Goal: Use online tool/utility: Utilize a website feature to perform a specific function

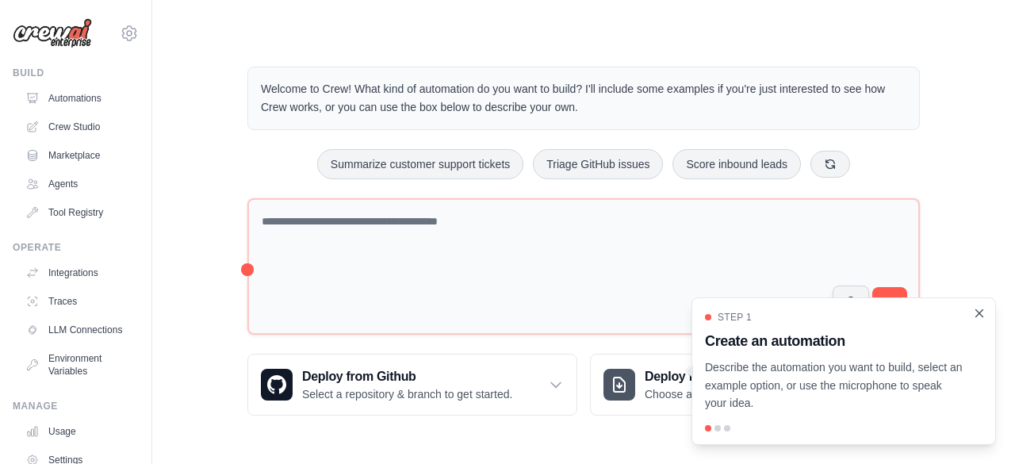
click at [979, 313] on icon "Close walkthrough" at bounding box center [979, 312] width 7 height 7
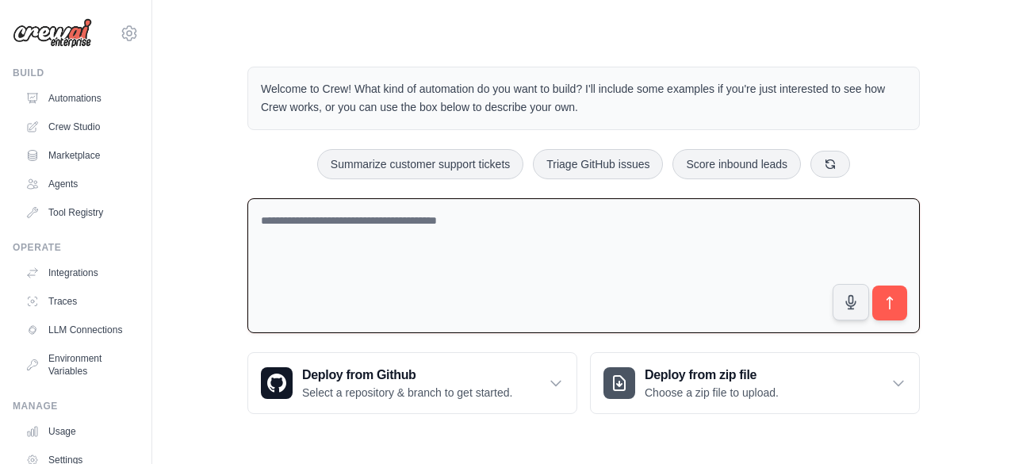
click at [450, 236] on textarea at bounding box center [583, 266] width 672 height 136
click at [400, 217] on textarea "**********" at bounding box center [583, 266] width 672 height 136
click at [458, 218] on textarea "**********" at bounding box center [583, 266] width 672 height 136
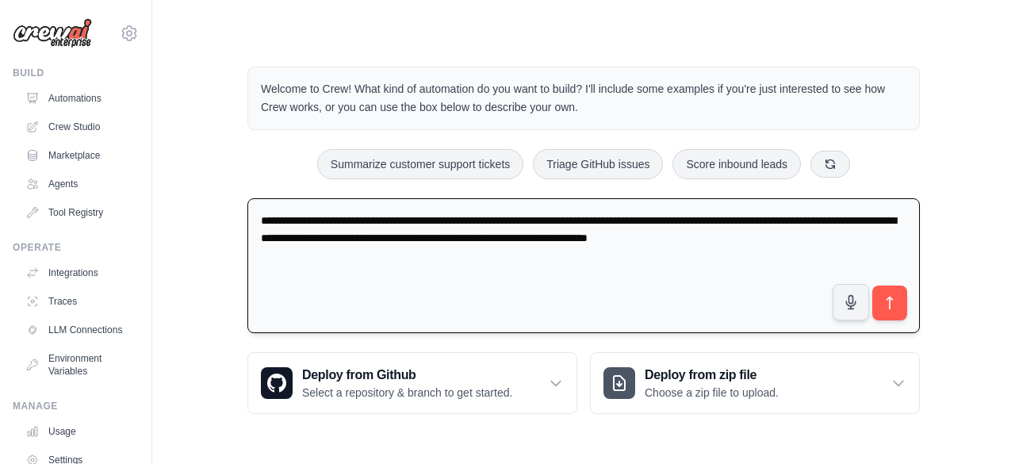
click at [623, 235] on textarea "**********" at bounding box center [583, 266] width 672 height 136
click at [788, 239] on textarea "**********" at bounding box center [583, 266] width 672 height 136
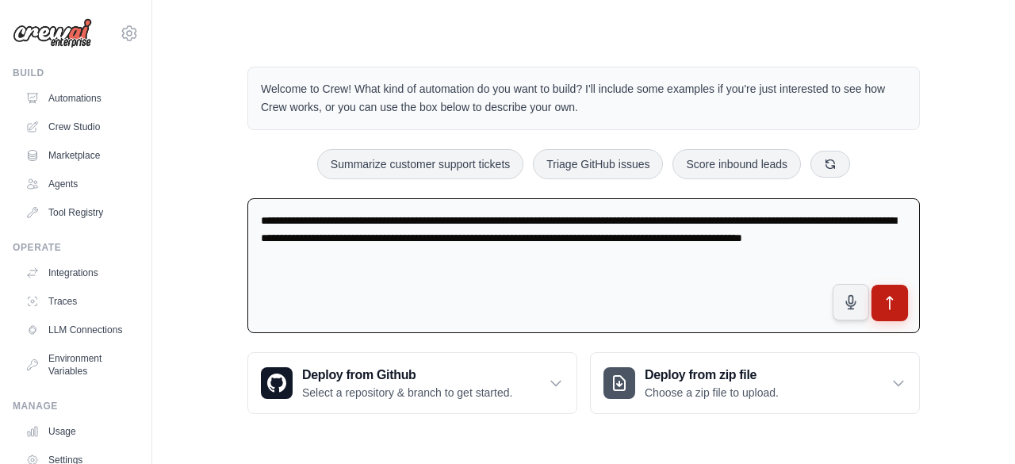
type textarea "**********"
click at [885, 303] on icon "submit" at bounding box center [890, 303] width 17 height 17
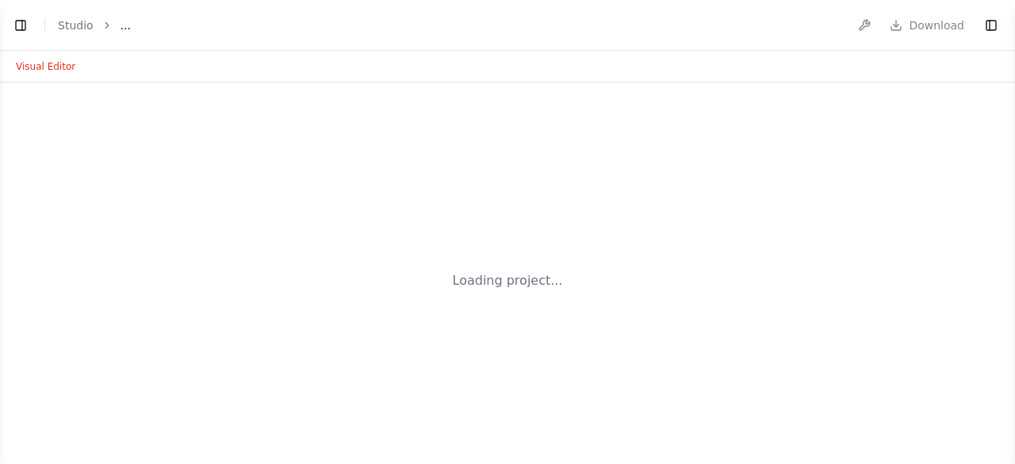
select select "****"
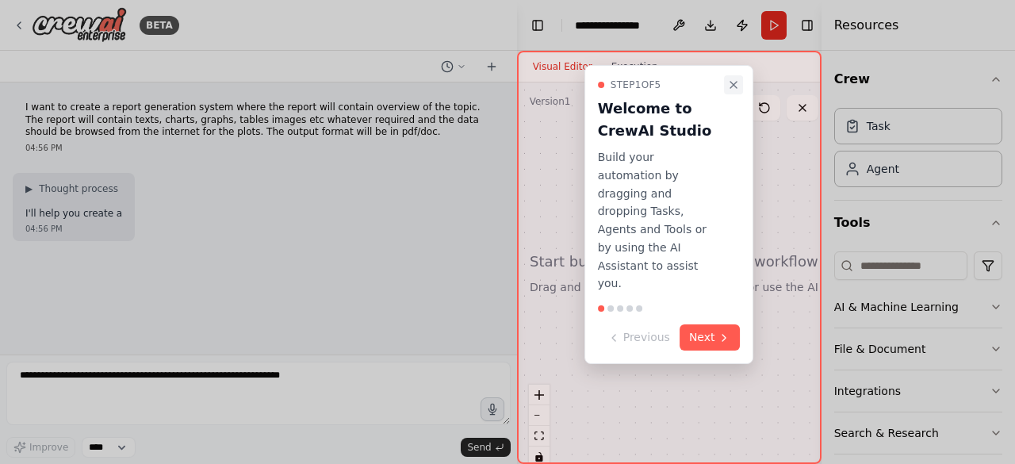
click at [731, 84] on icon "Close walkthrough" at bounding box center [734, 85] width 6 height 6
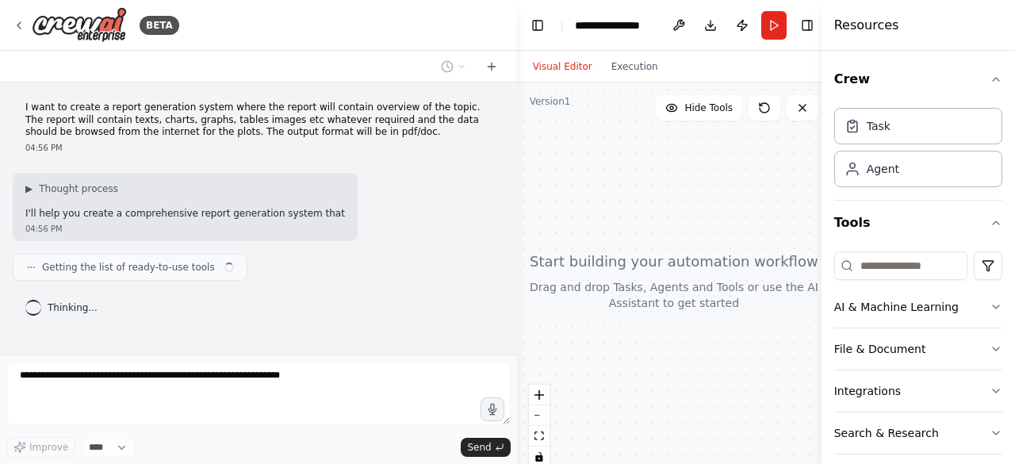
click at [731, 84] on div at bounding box center [674, 280] width 315 height 397
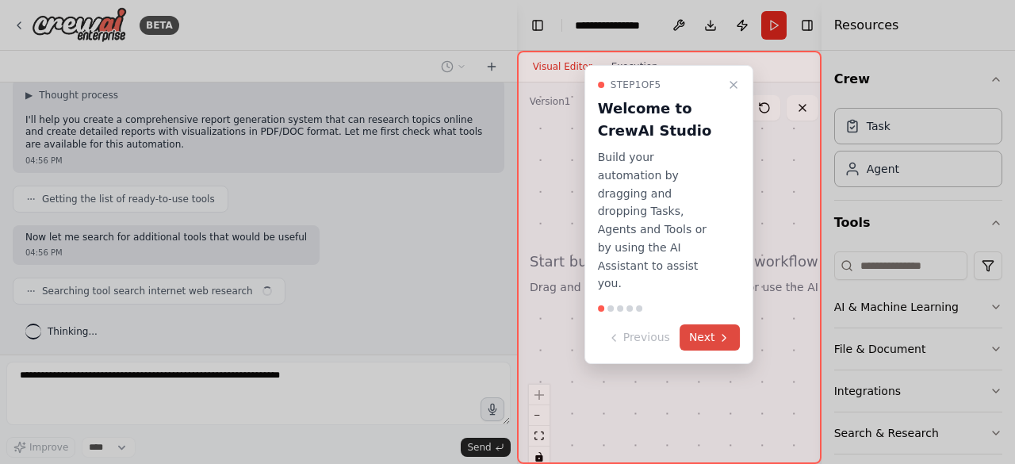
click at [701, 324] on button "Next" at bounding box center [710, 337] width 61 height 26
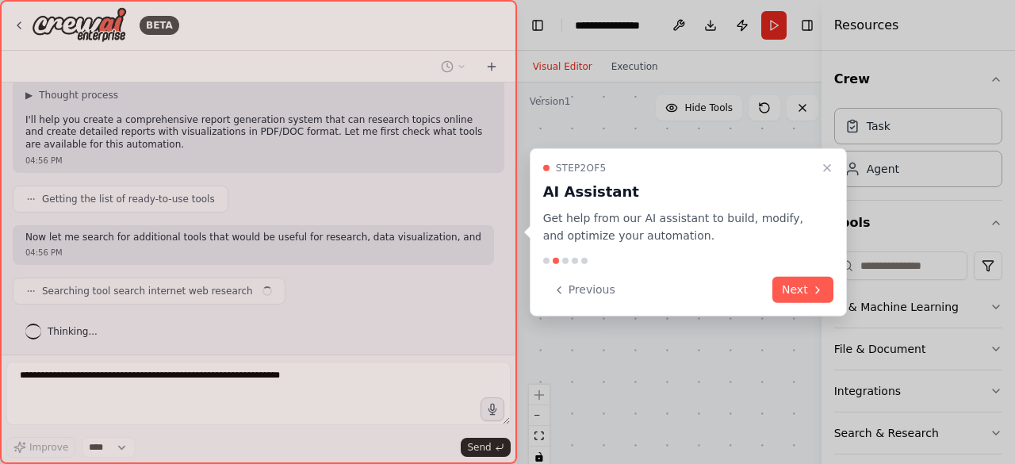
click at [701, 305] on div "Step 2 of 5 AI Assistant Get help from our AI assistant to build, modify, and o…" at bounding box center [688, 232] width 317 height 169
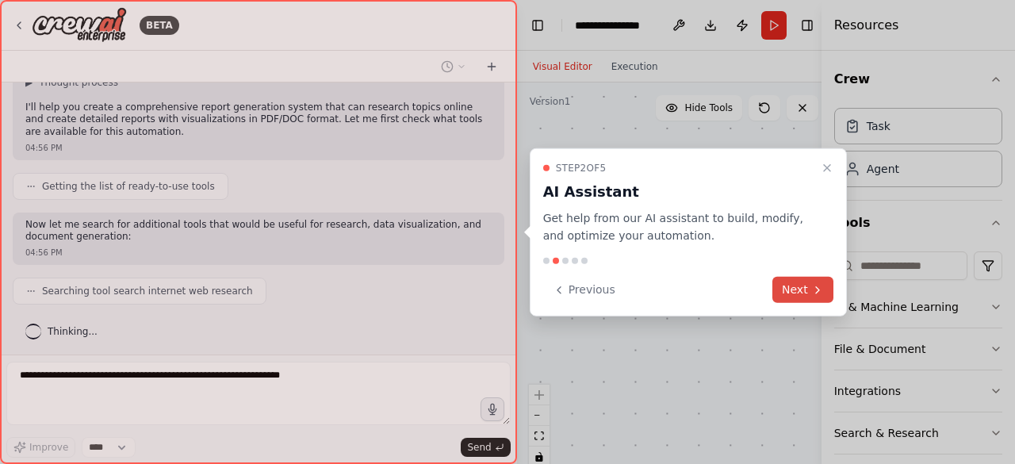
click at [788, 289] on button "Next" at bounding box center [802, 290] width 61 height 26
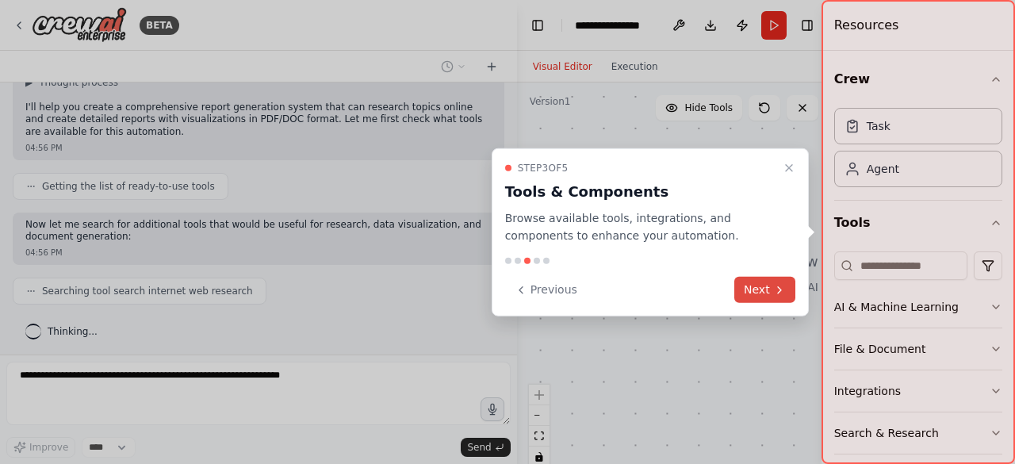
scroll to position [146, 0]
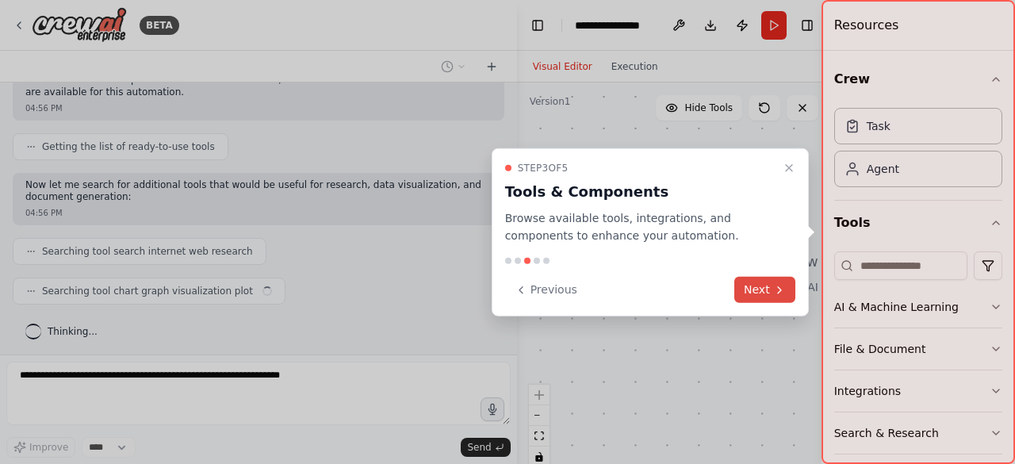
click at [743, 287] on button "Next" at bounding box center [764, 290] width 61 height 26
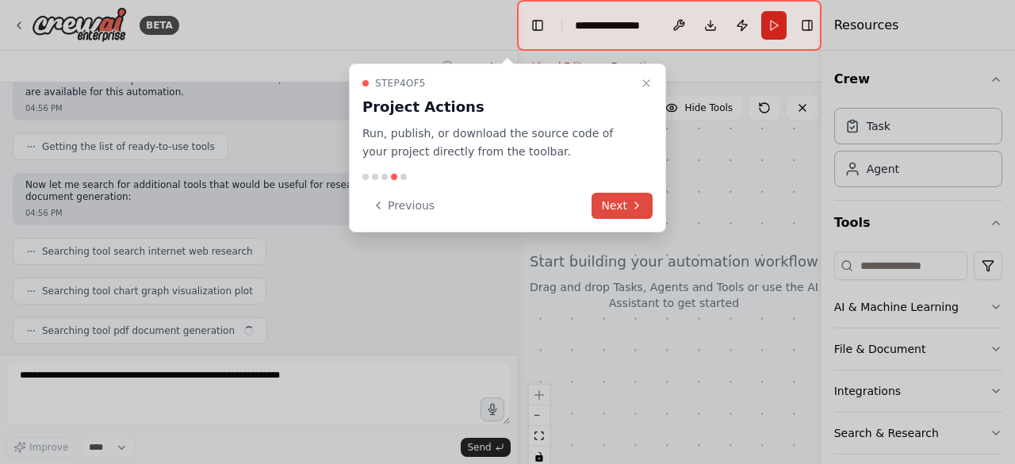
scroll to position [185, 0]
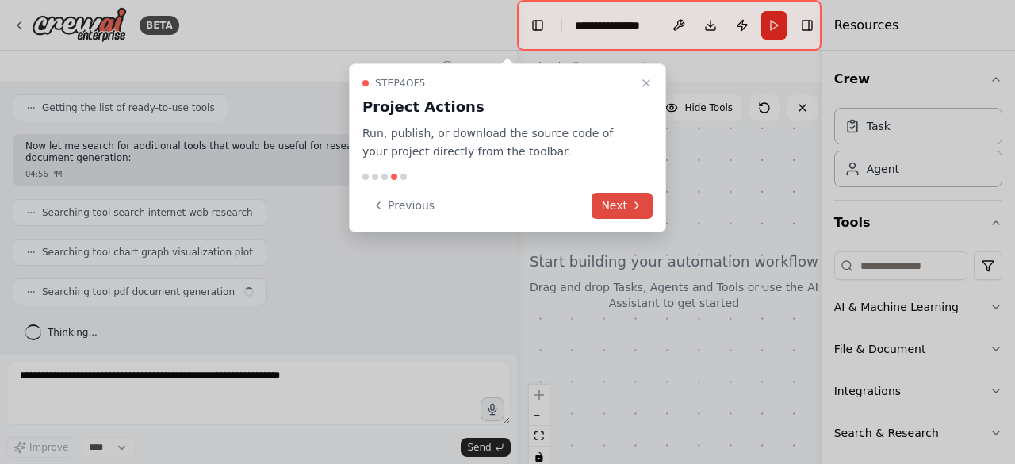
click at [625, 199] on button "Next" at bounding box center [622, 206] width 61 height 26
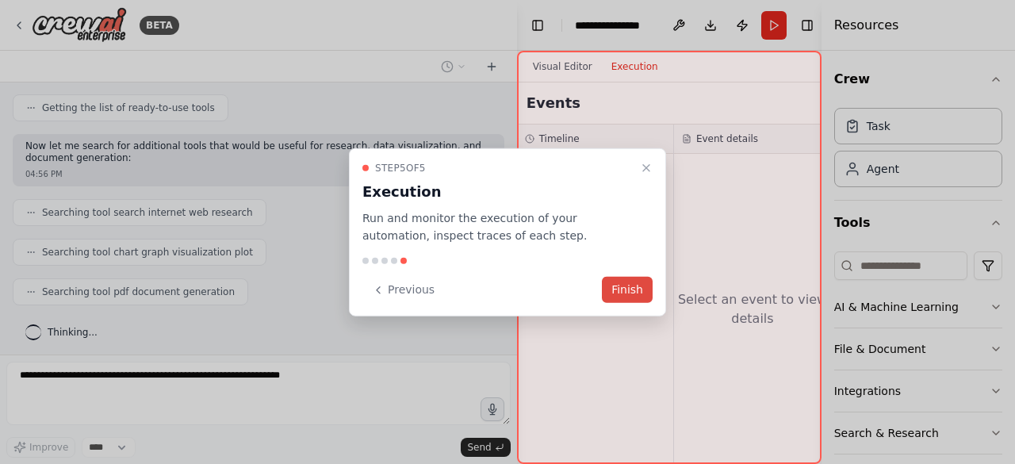
click at [622, 296] on button "Finish" at bounding box center [627, 290] width 51 height 26
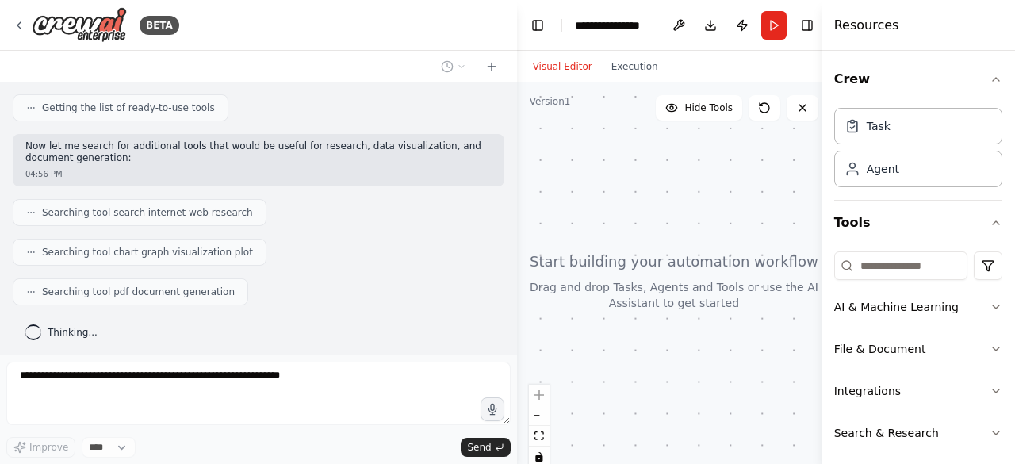
scroll to position [224, 0]
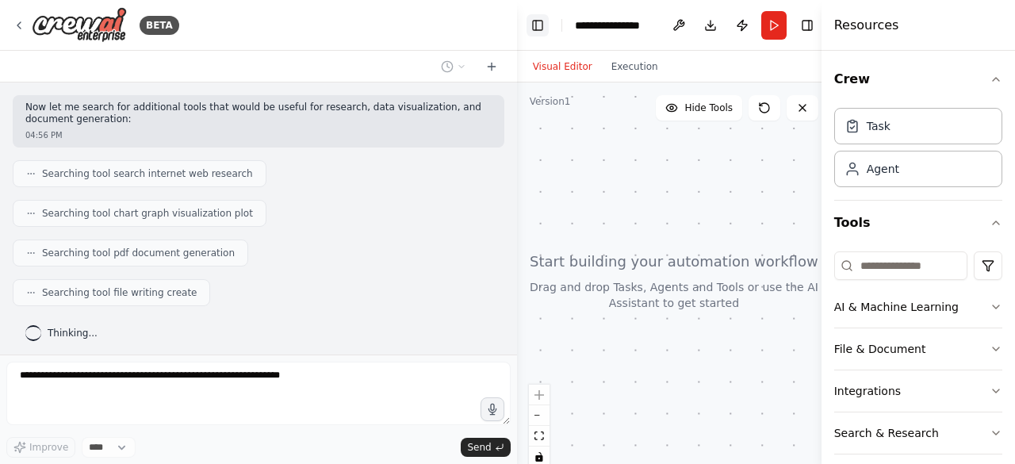
click at [537, 25] on button "Toggle Left Sidebar" at bounding box center [538, 25] width 22 height 22
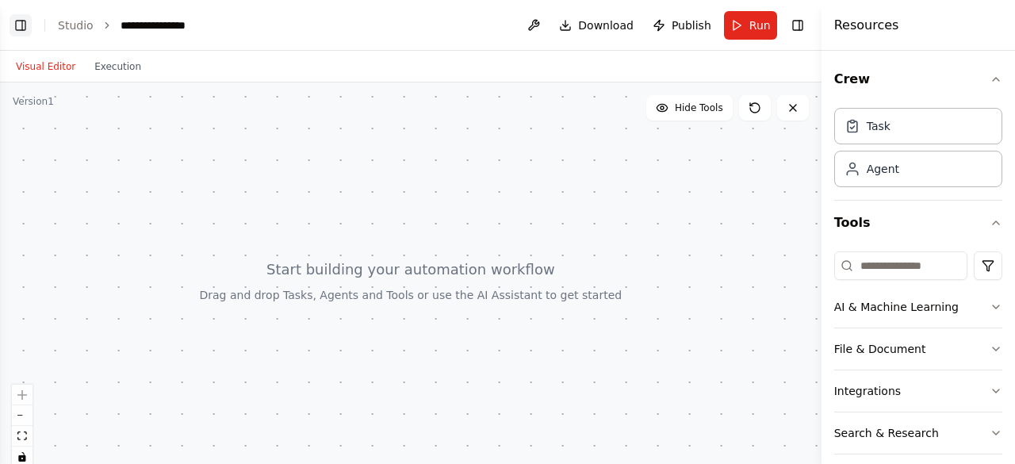
scroll to position [263, 0]
click at [20, 20] on button "Toggle Left Sidebar" at bounding box center [21, 25] width 22 height 22
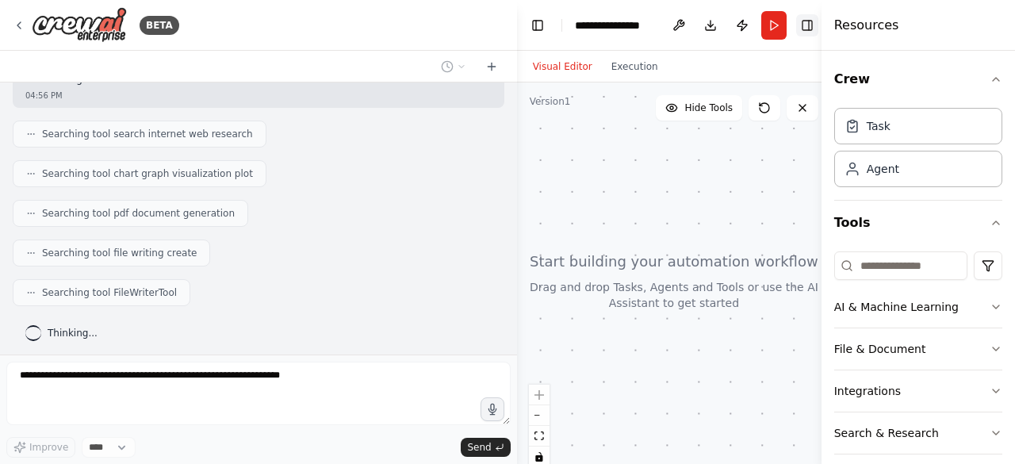
click at [806, 29] on button "Toggle Right Sidebar" at bounding box center [807, 25] width 22 height 22
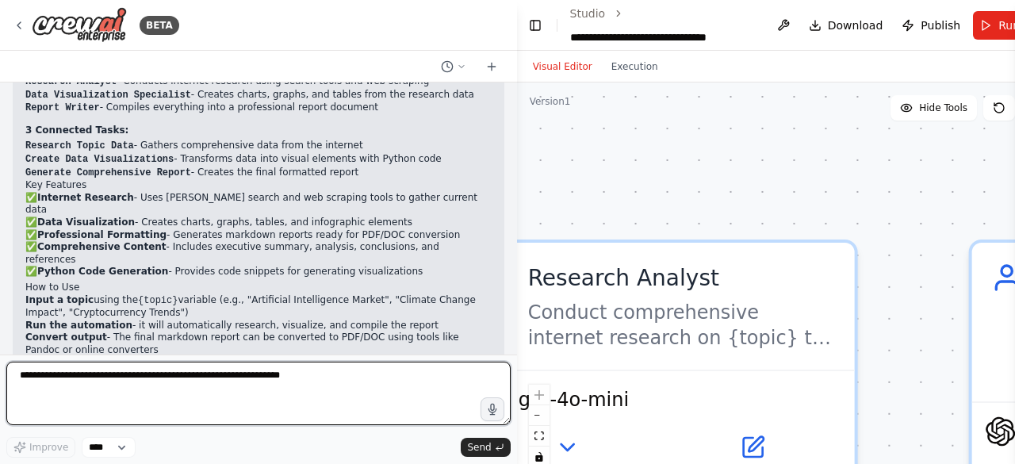
scroll to position [1094, 0]
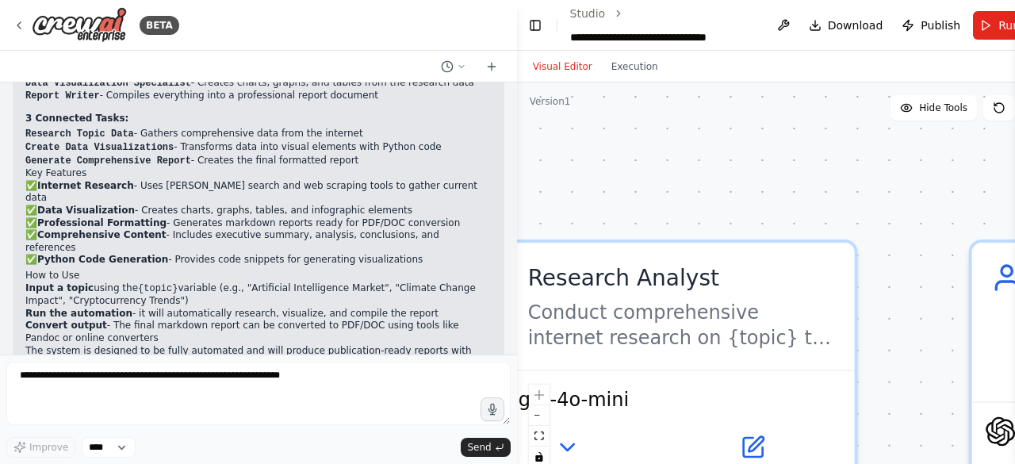
click at [458, 180] on p "✅ Internet Research - Uses Serper search and web scraping tools to gather curre…" at bounding box center [258, 223] width 466 height 86
click at [537, 25] on button "Toggle Left Sidebar" at bounding box center [535, 25] width 17 height 22
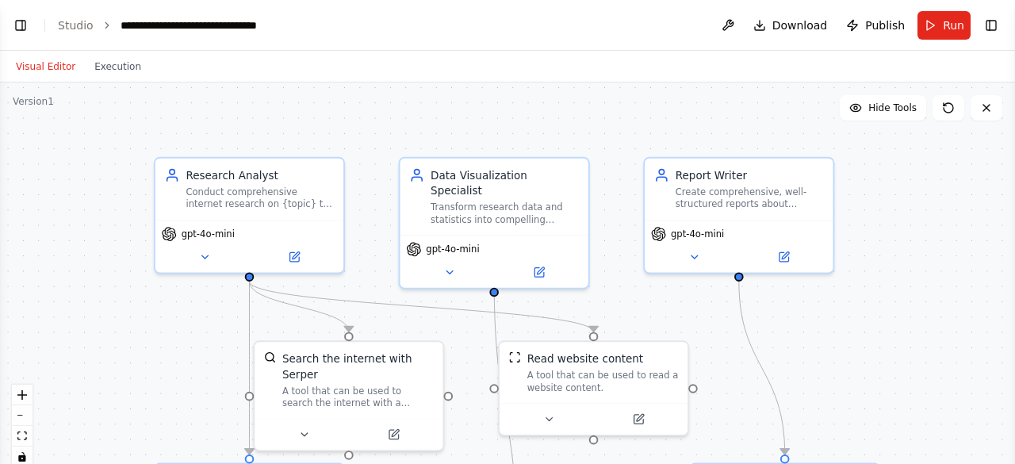
drag, startPoint x: 416, startPoint y: 157, endPoint x: 343, endPoint y: 69, distance: 114.3
click at [343, 69] on div "Visual Editor Execution Version 1 Hide Tools .deletable-edge-delete-btn { width…" at bounding box center [507, 257] width 1015 height 413
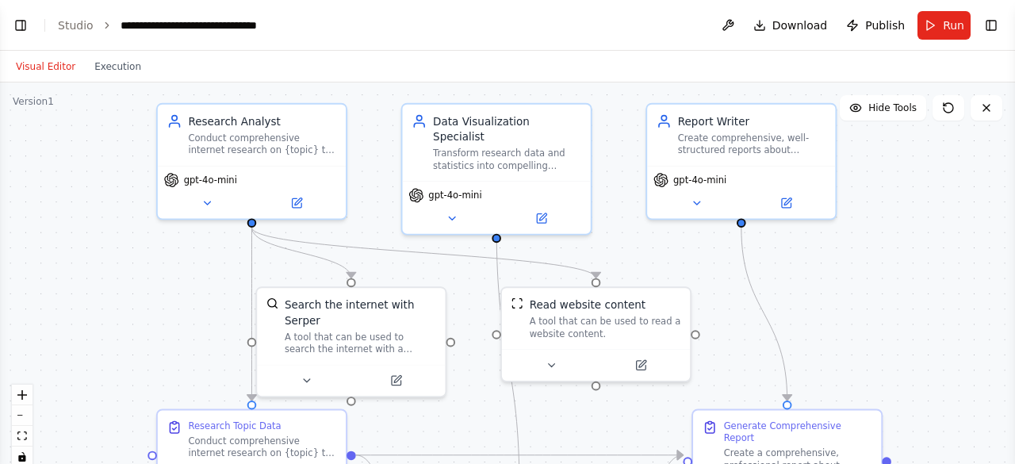
drag, startPoint x: 454, startPoint y: 296, endPoint x: 481, endPoint y: 265, distance: 41.6
click at [481, 265] on div ".deletable-edge-delete-btn { width: 20px; height: 20px; border: 0px solid #ffff…" at bounding box center [507, 280] width 1015 height 397
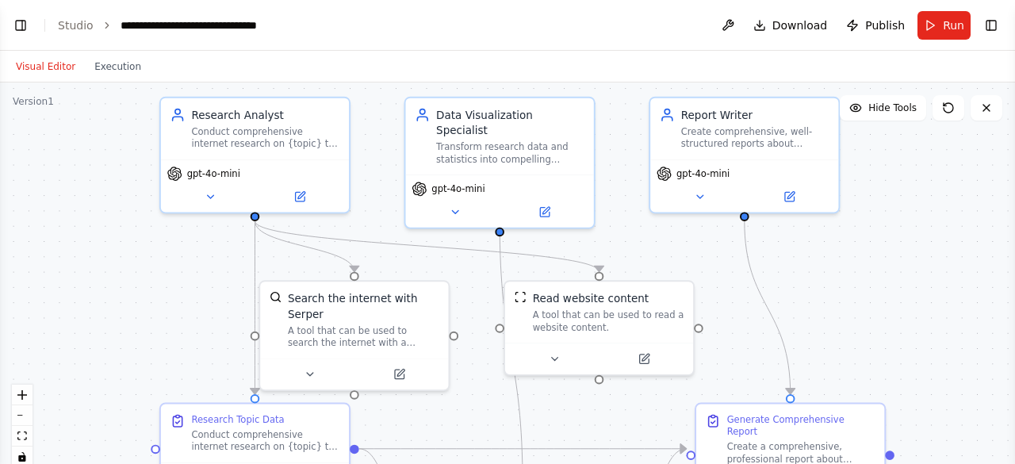
click at [492, 299] on div ".deletable-edge-delete-btn { width: 20px; height: 20px; border: 0px solid #ffff…" at bounding box center [507, 280] width 1015 height 397
click at [938, 30] on button "Run" at bounding box center [944, 25] width 53 height 29
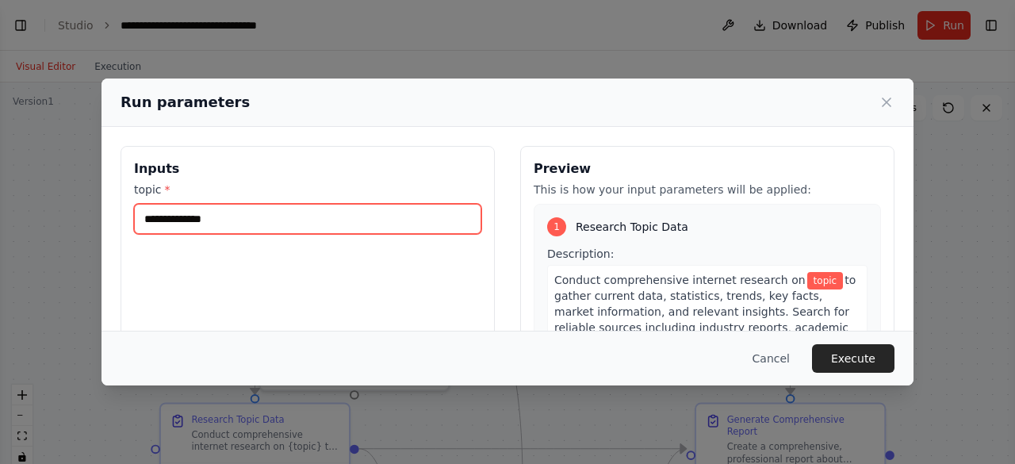
click at [174, 215] on input "topic *" at bounding box center [307, 219] width 347 height 30
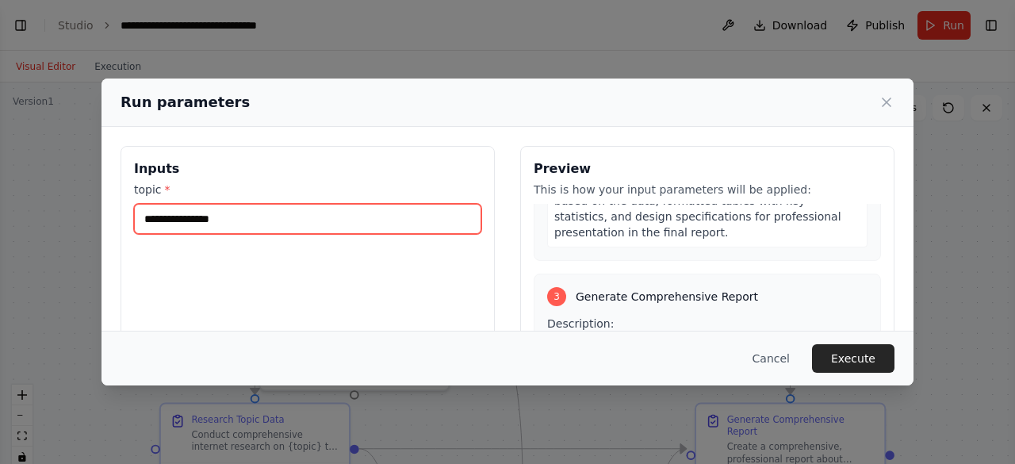
scroll to position [825, 0]
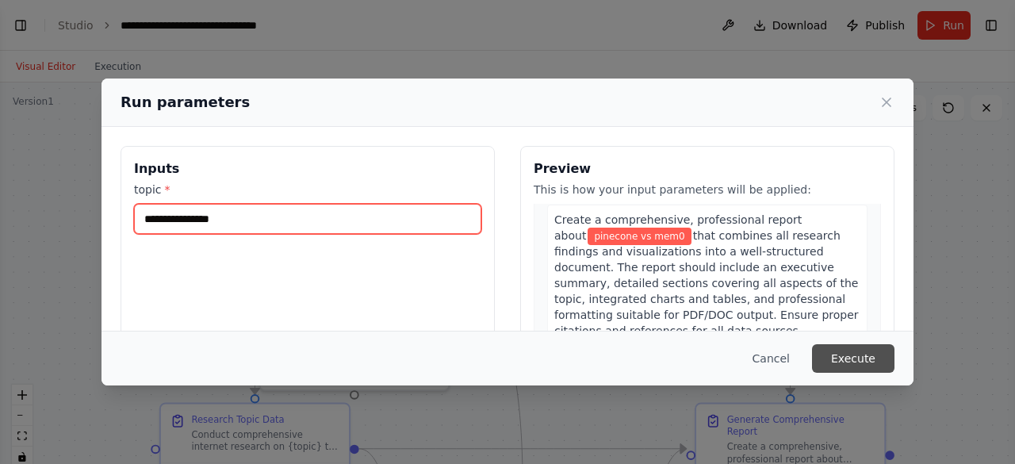
type input "**********"
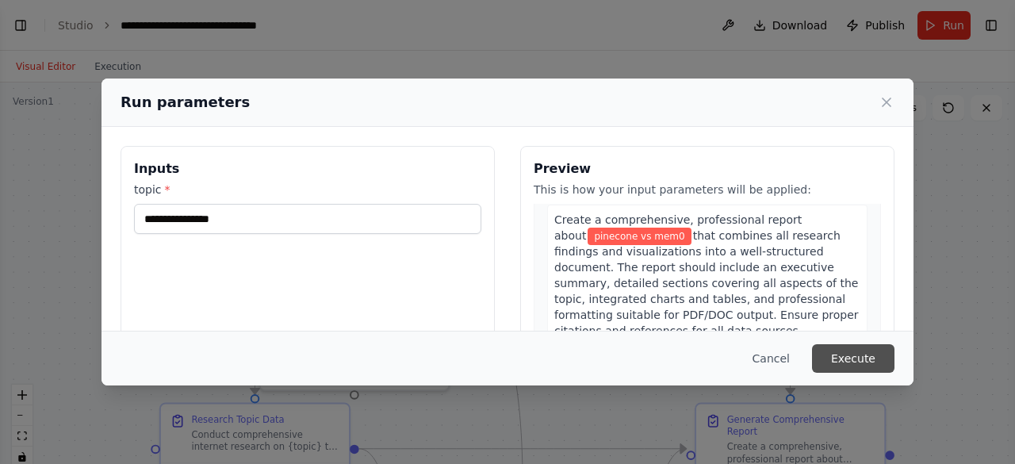
click at [860, 361] on button "Execute" at bounding box center [853, 358] width 82 height 29
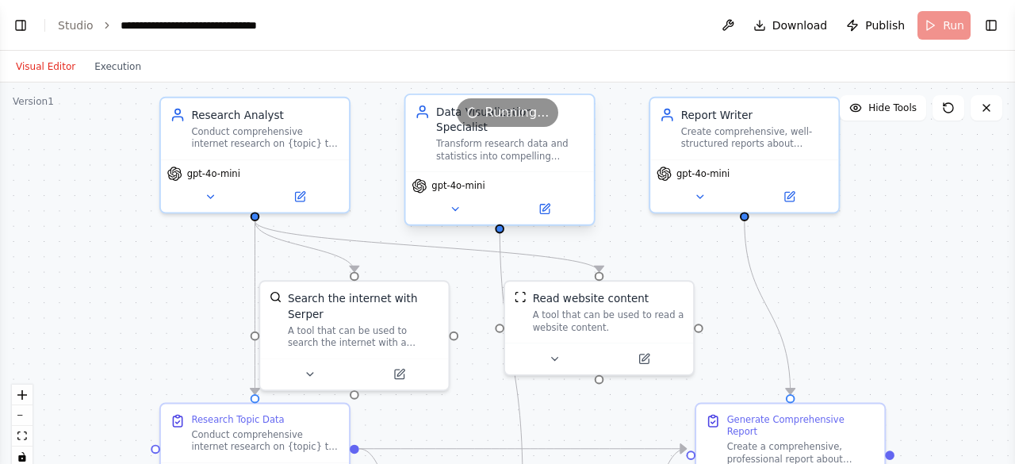
click at [520, 155] on div "Data Visualization Specialist Transform research data and statistics into compe…" at bounding box center [500, 133] width 188 height 76
click at [117, 67] on button "Execution" at bounding box center [118, 66] width 66 height 19
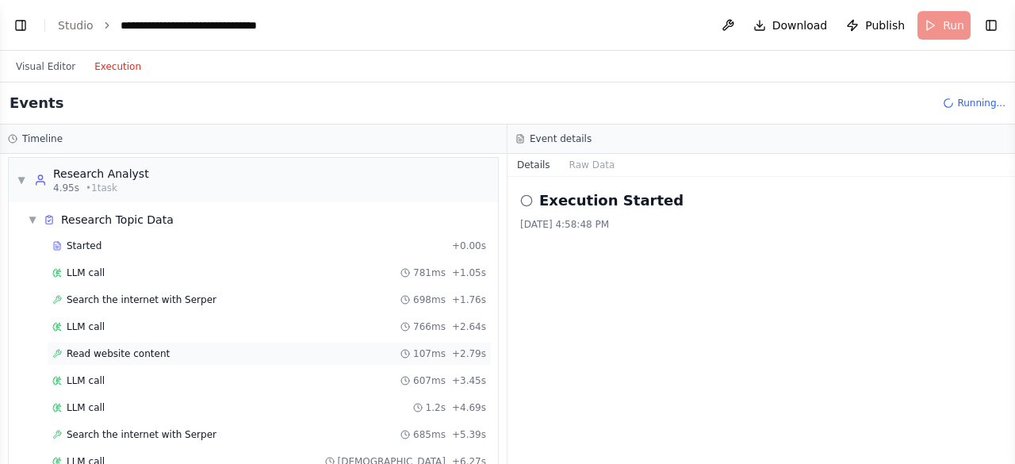
scroll to position [0, 0]
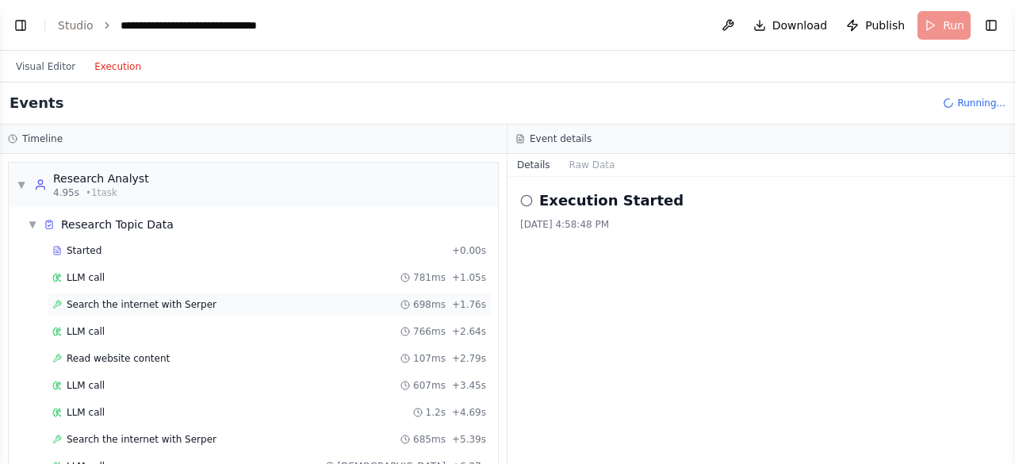
click at [140, 293] on div "Search the internet with Serper 698ms + 1.76s" at bounding box center [269, 305] width 445 height 24
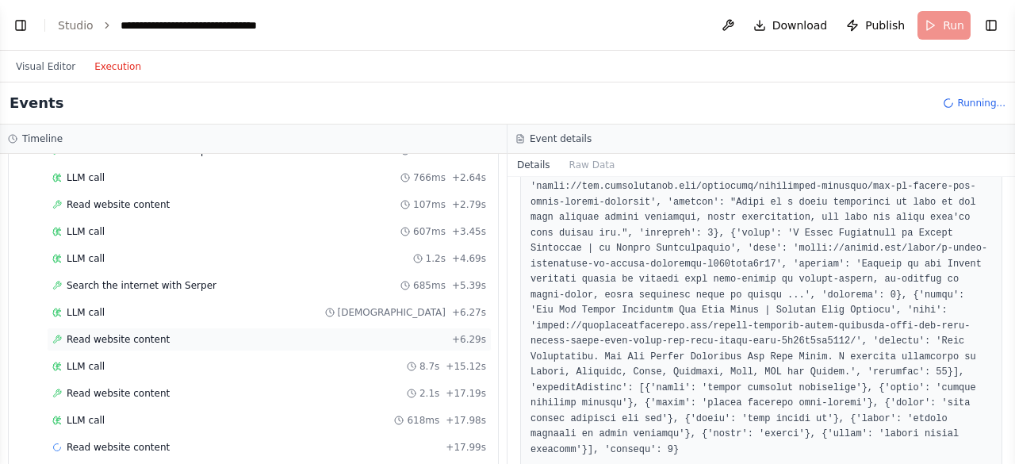
scroll to position [207, 0]
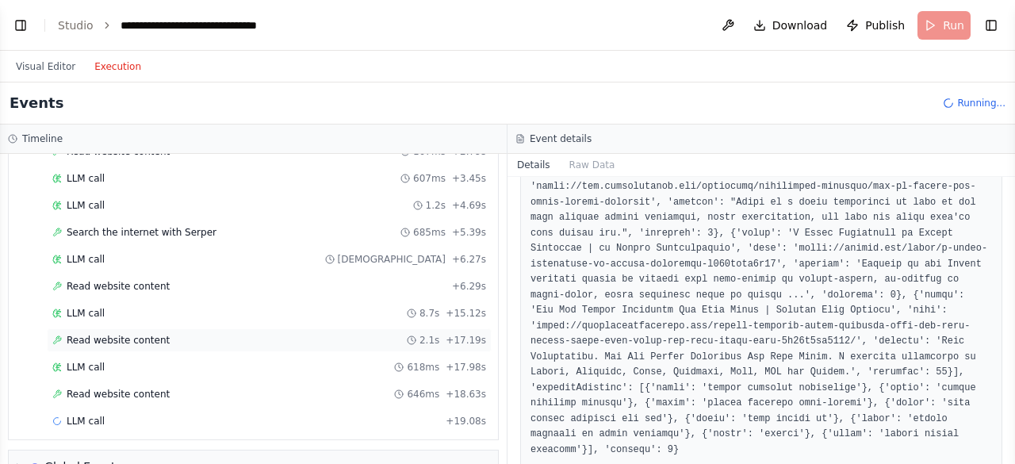
click at [113, 334] on span "Read website content" at bounding box center [118, 340] width 103 height 13
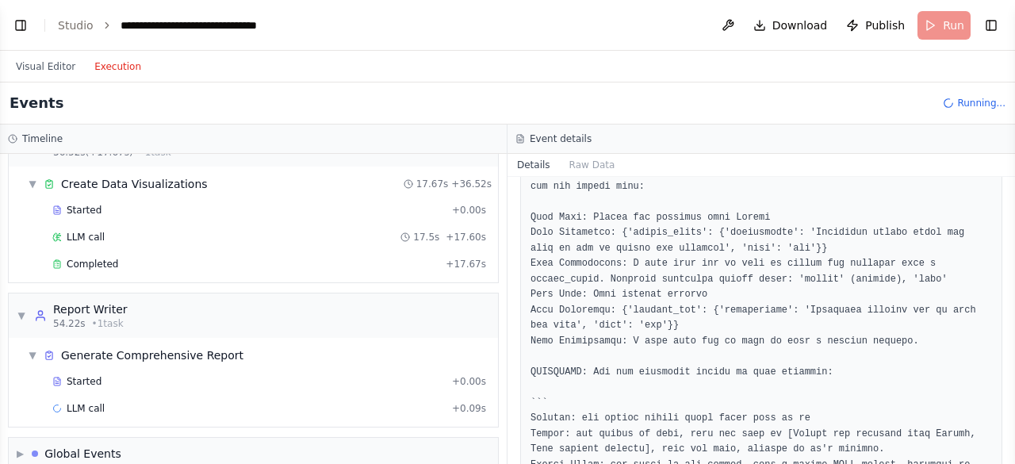
scroll to position [572, 0]
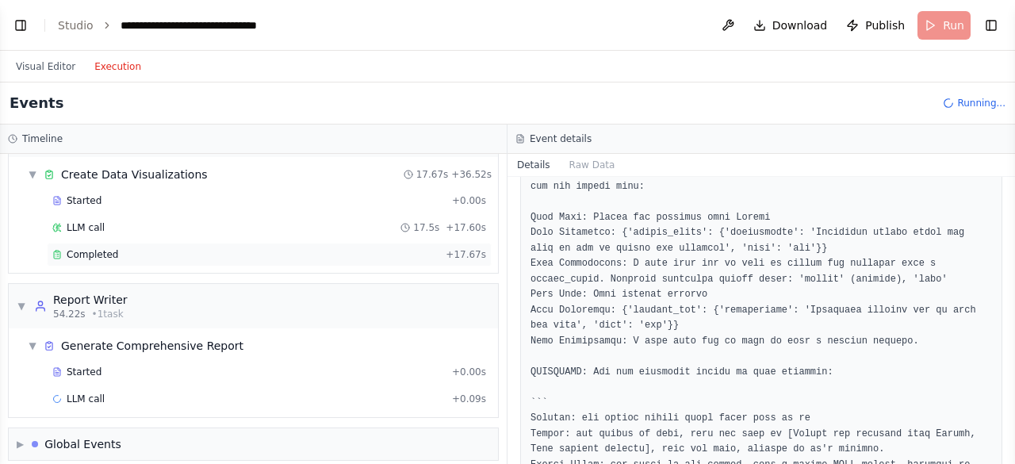
click at [89, 248] on span "Completed" at bounding box center [93, 254] width 52 height 13
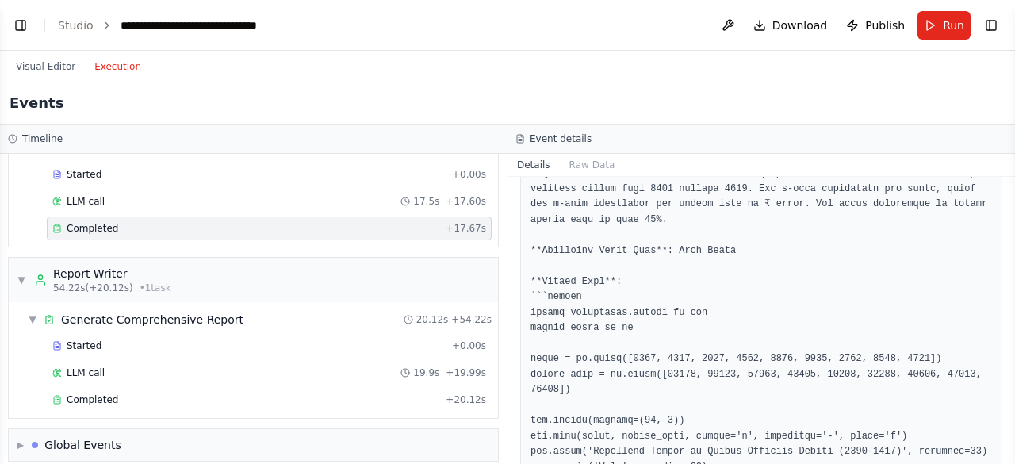
scroll to position [176, 0]
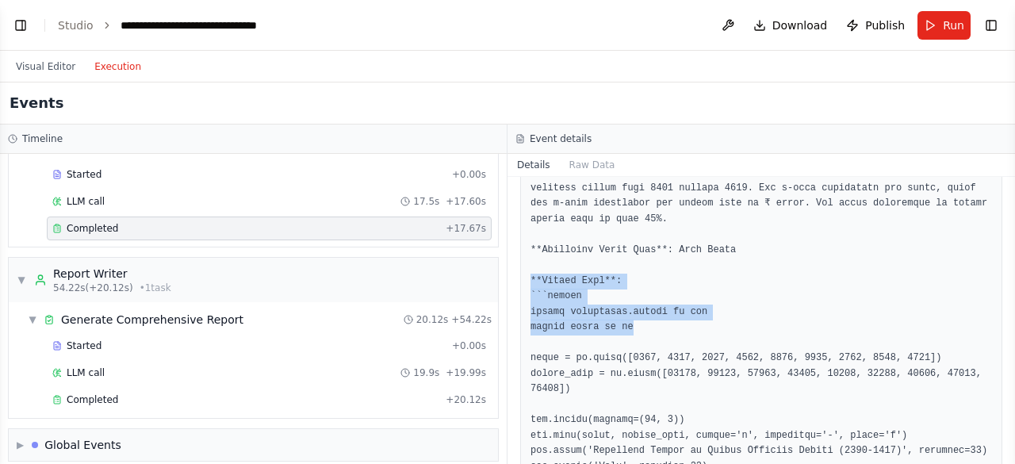
drag, startPoint x: 630, startPoint y: 330, endPoint x: 527, endPoint y: 285, distance: 111.8
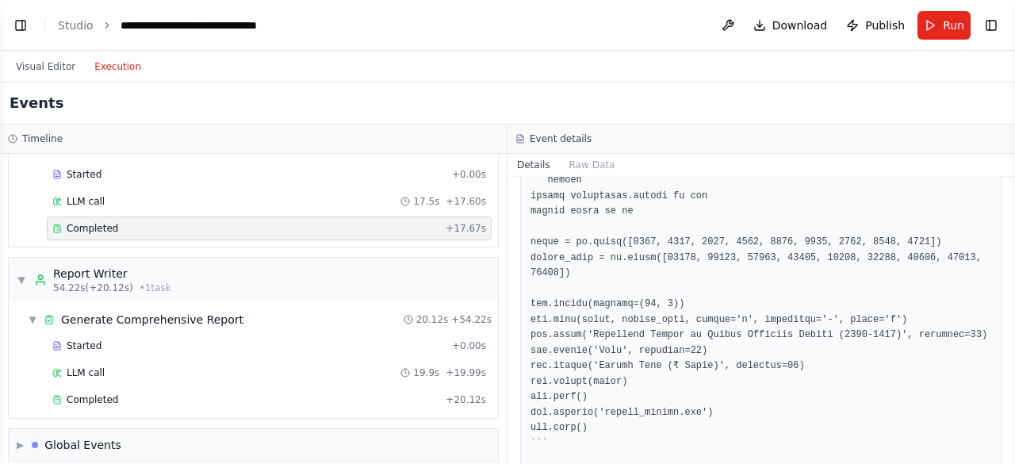
scroll to position [0, 0]
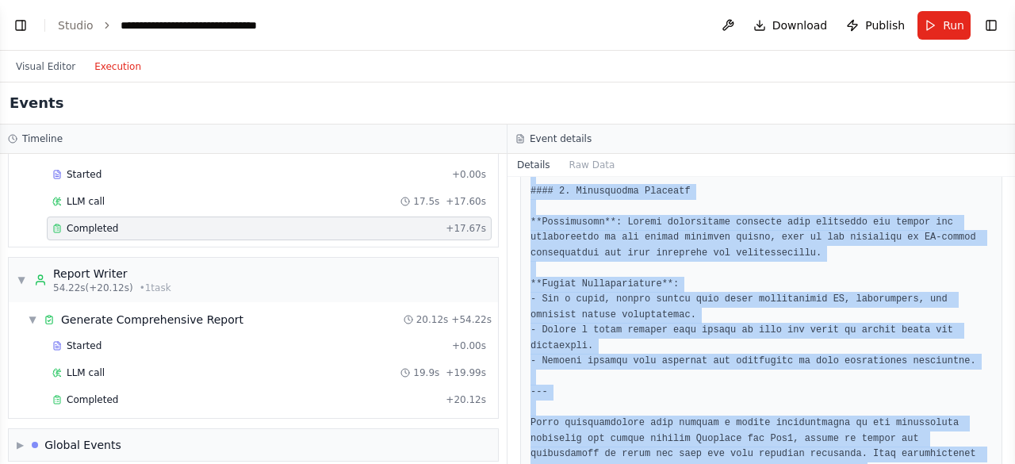
scroll to position [1937, 0]
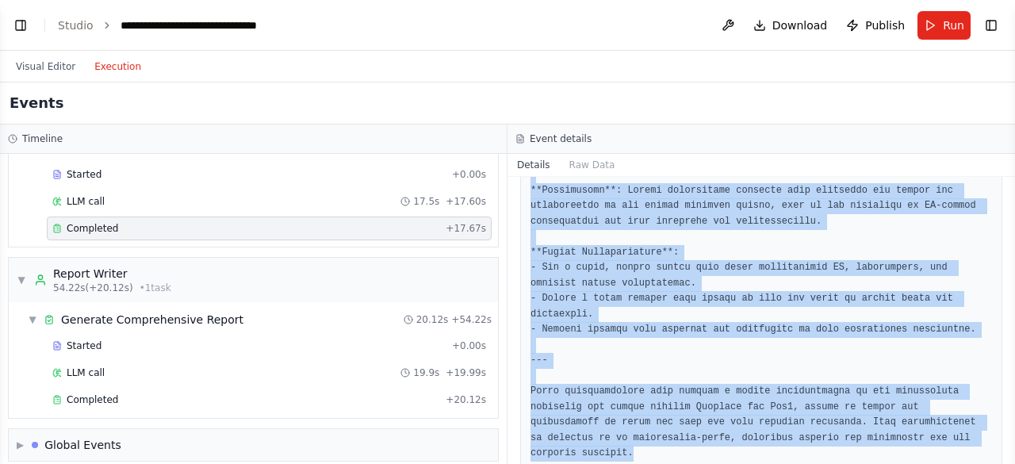
drag, startPoint x: 527, startPoint y: 285, endPoint x: 887, endPoint y: 419, distance: 383.9
copy pre "### Comprehensive Set of Data Visualizations for Pinecone vs Mem0 #### 1. Marke…"
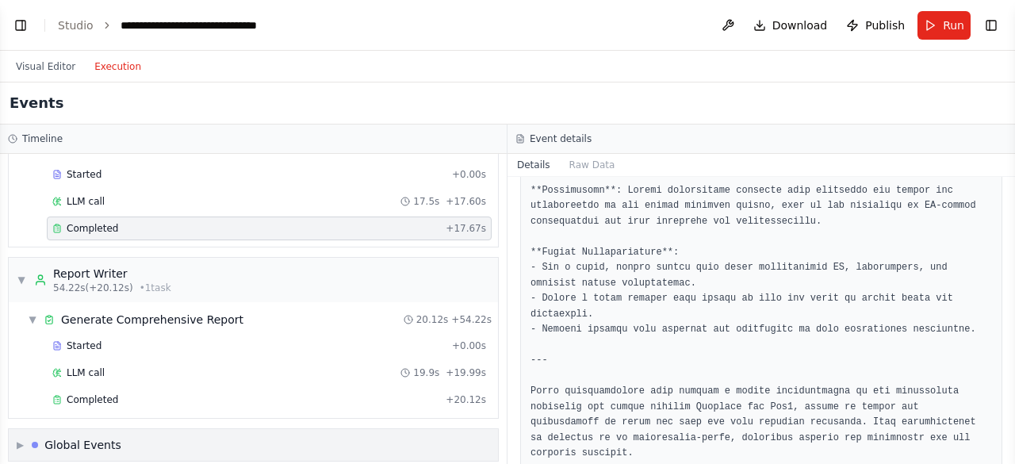
click at [21, 439] on span "▶" at bounding box center [20, 445] width 7 height 13
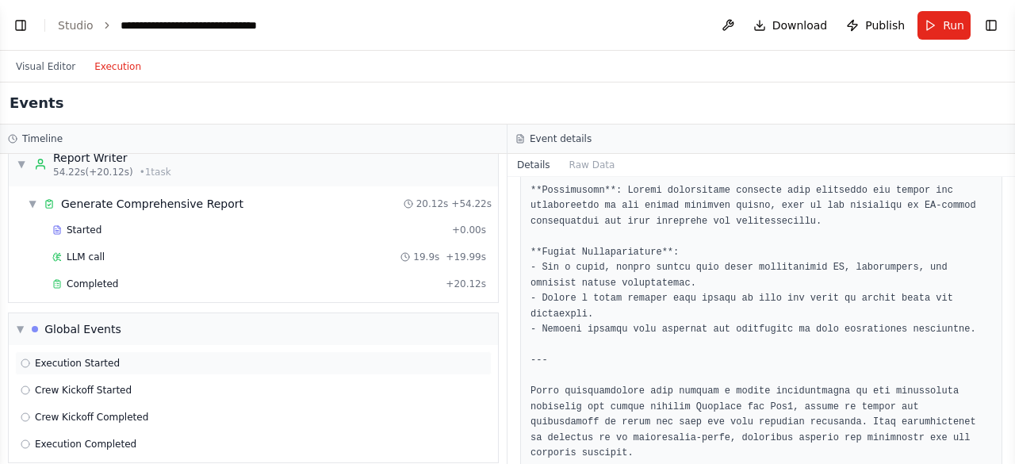
click at [67, 357] on span "Execution Started" at bounding box center [77, 363] width 85 height 13
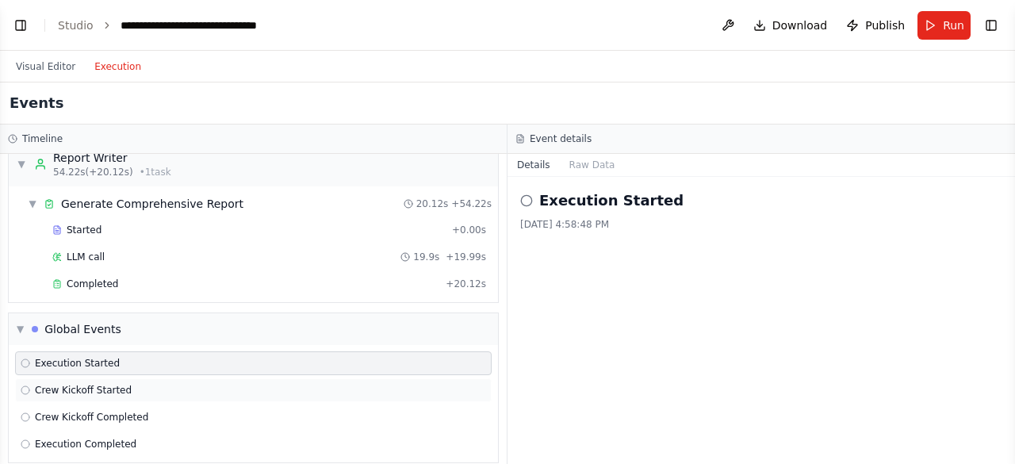
click at [65, 378] on div "Crew Kickoff Started" at bounding box center [253, 390] width 477 height 24
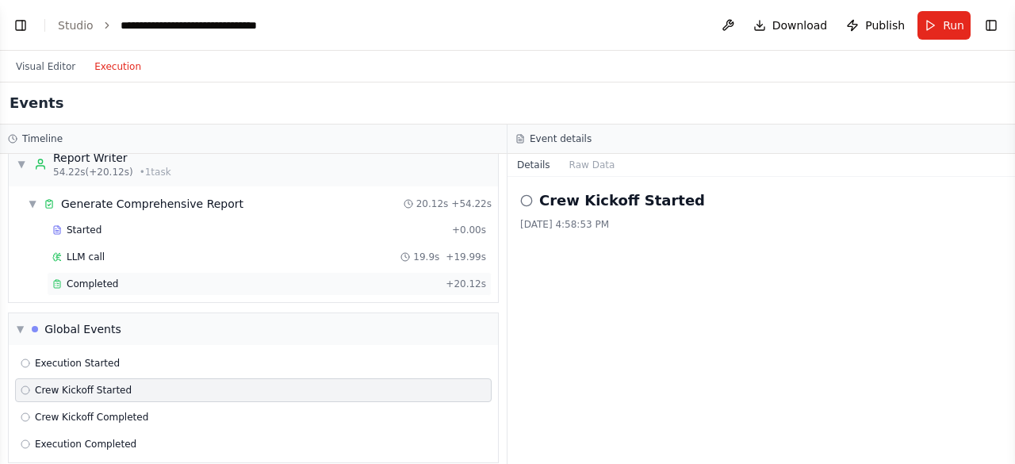
click at [91, 277] on div "Completed + 20.12s" at bounding box center [269, 284] width 445 height 24
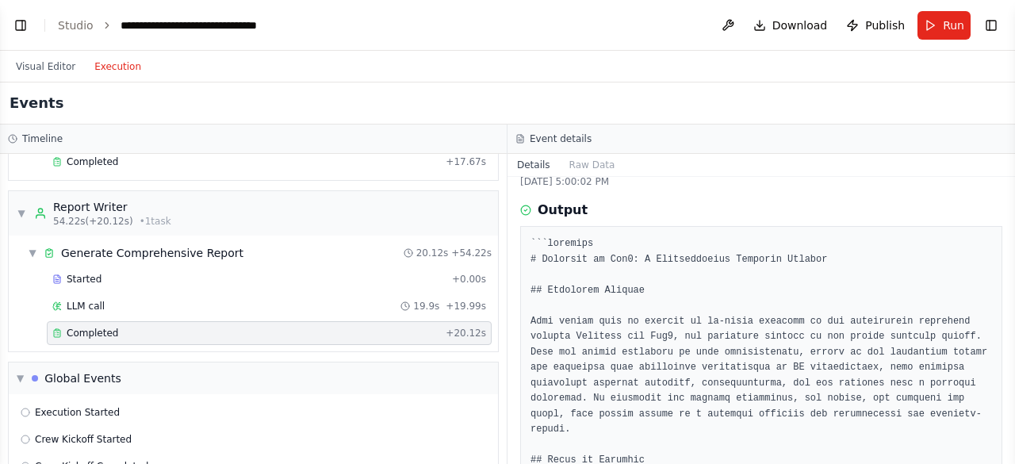
scroll to position [0, 0]
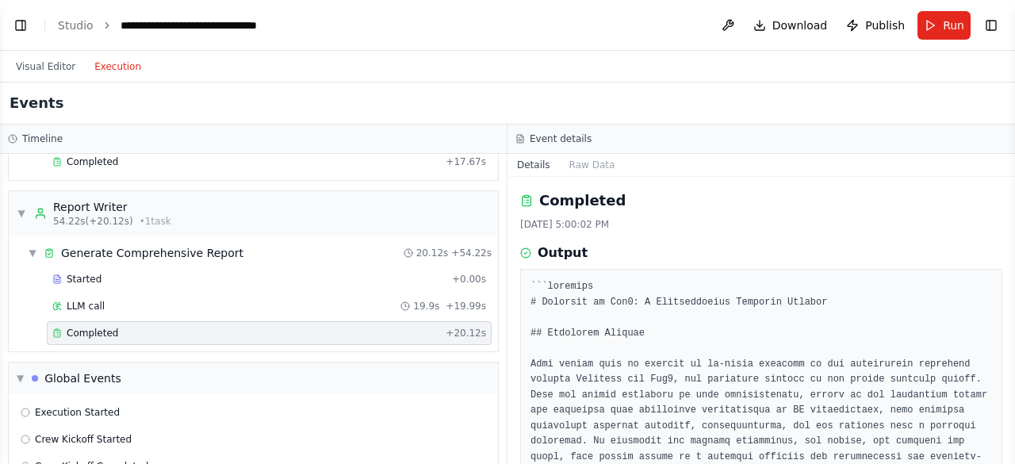
click at [131, 327] on div "Completed" at bounding box center [245, 333] width 387 height 13
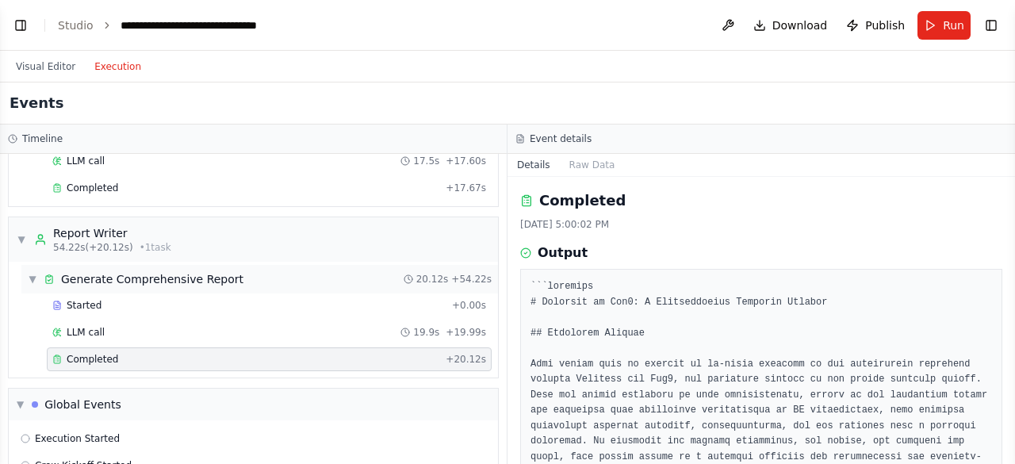
scroll to position [638, 0]
click at [82, 300] on span "Started" at bounding box center [84, 306] width 35 height 13
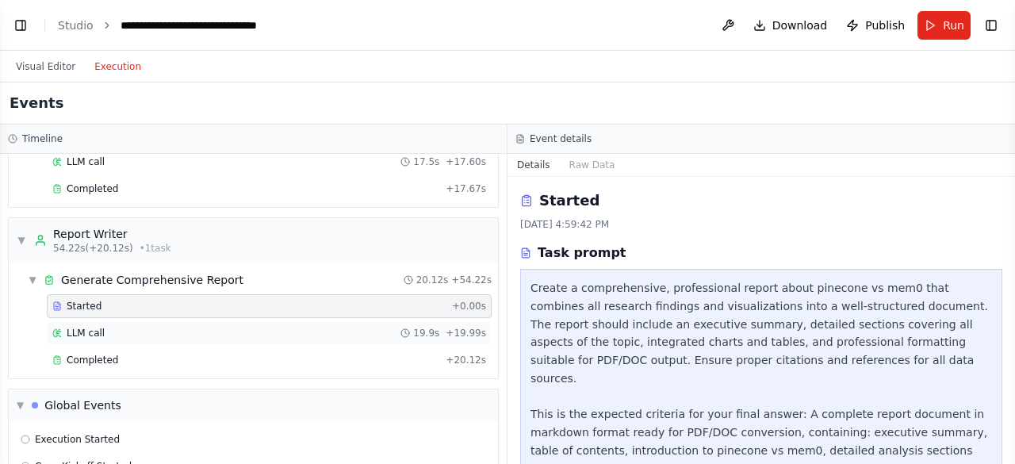
click at [98, 327] on span "LLM call" at bounding box center [86, 333] width 38 height 13
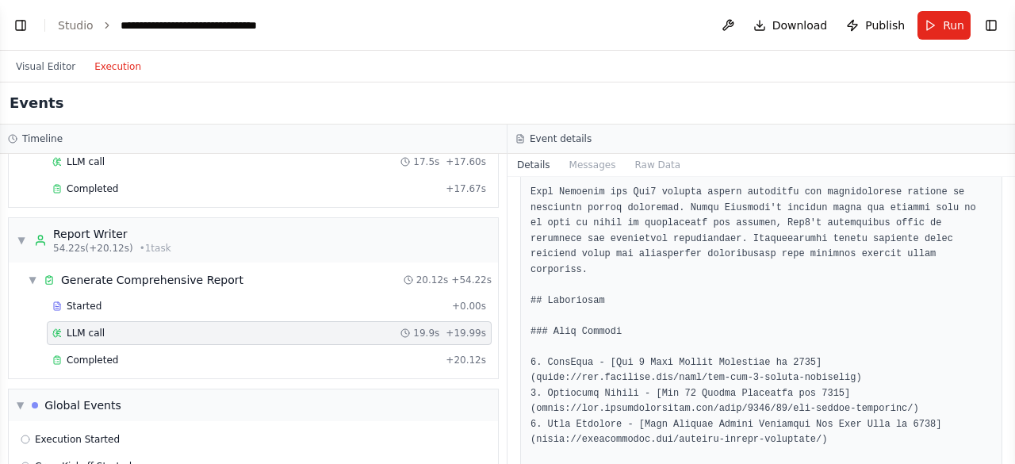
scroll to position [1872, 0]
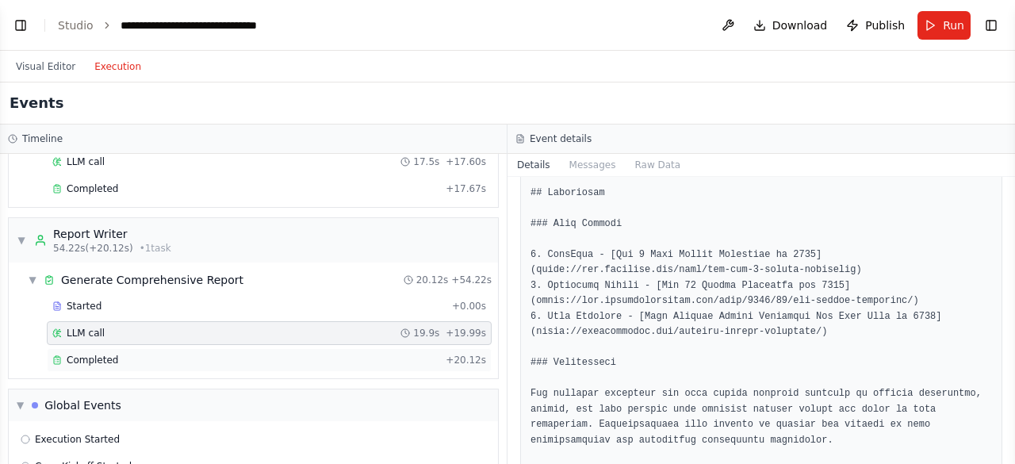
click at [94, 354] on span "Completed" at bounding box center [93, 360] width 52 height 13
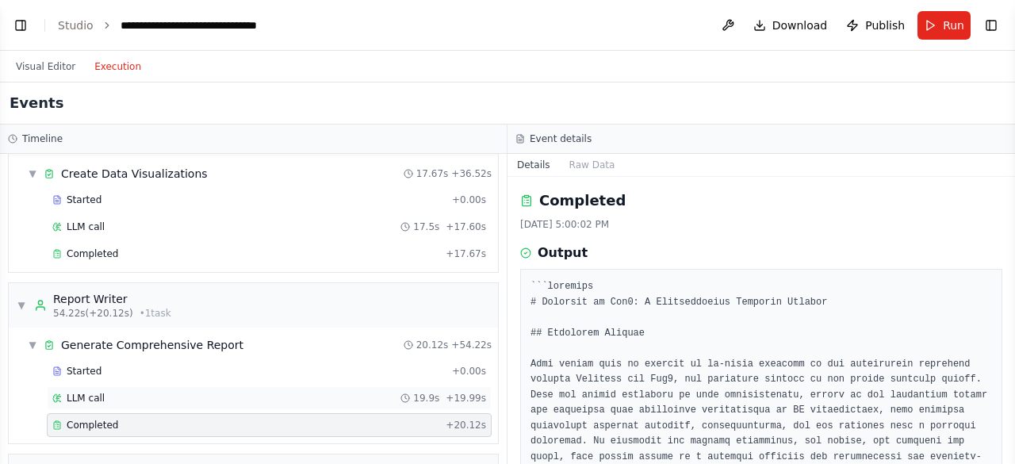
scroll to position [481, 0]
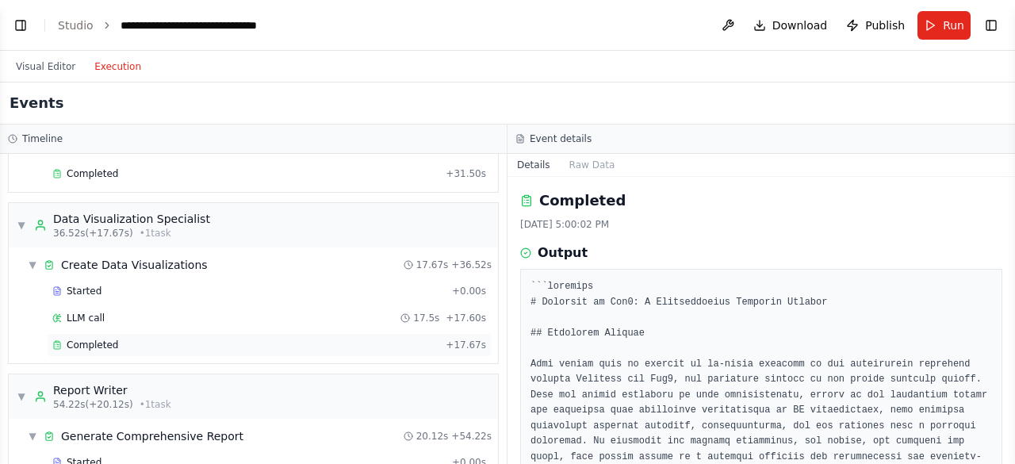
click at [98, 342] on div "Completed + 17.67s" at bounding box center [269, 345] width 445 height 24
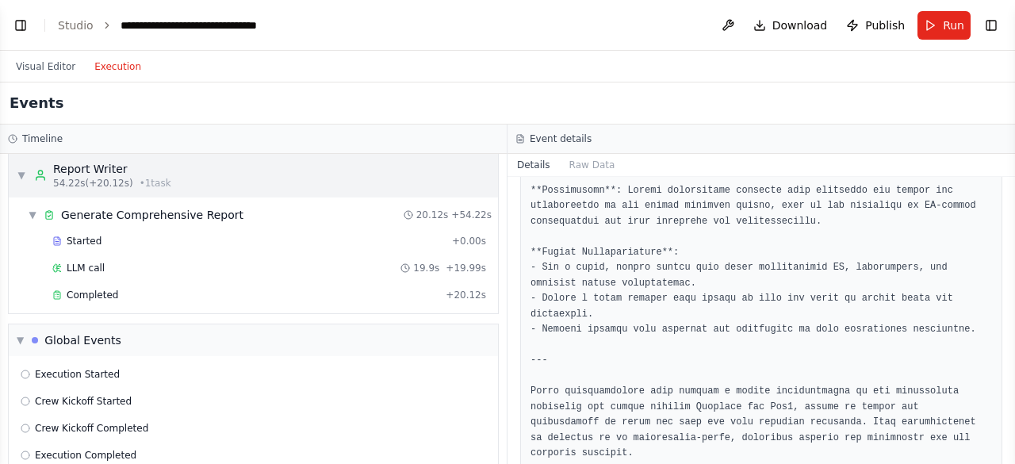
scroll to position [711, 0]
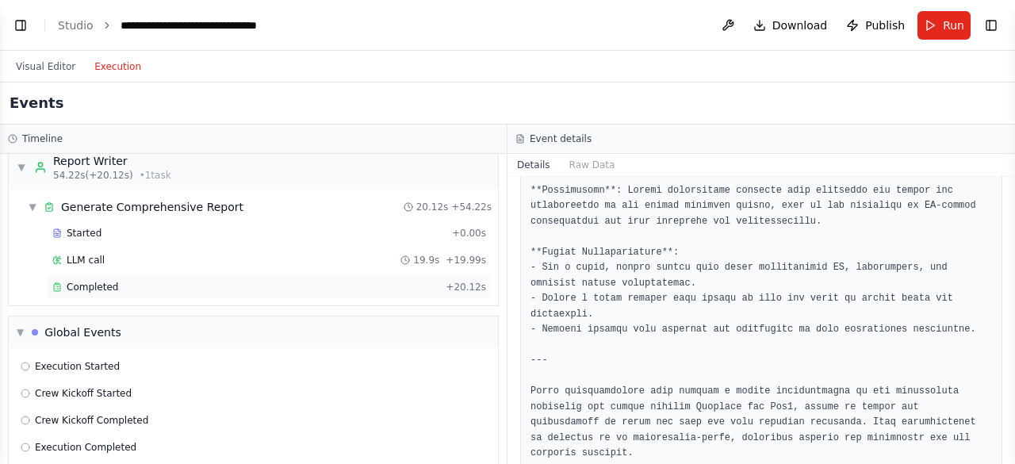
click at [71, 281] on span "Completed" at bounding box center [93, 287] width 52 height 13
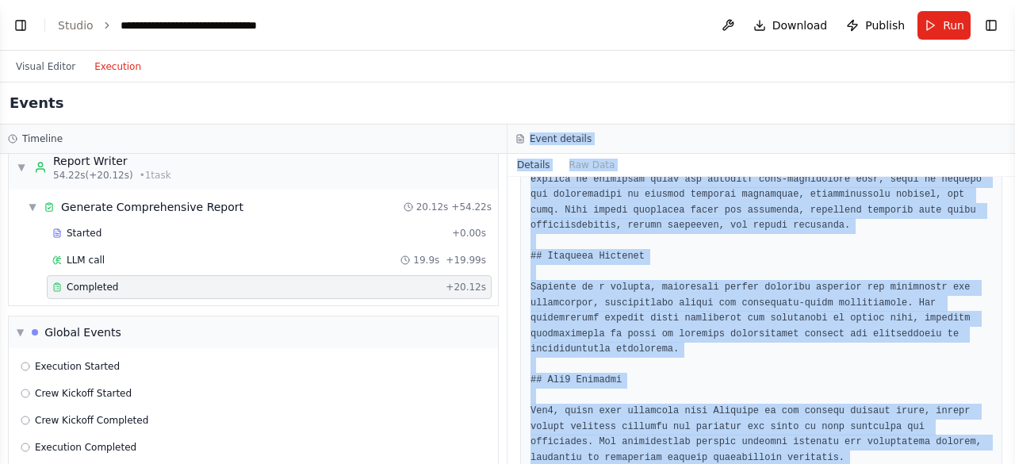
scroll to position [0, 0]
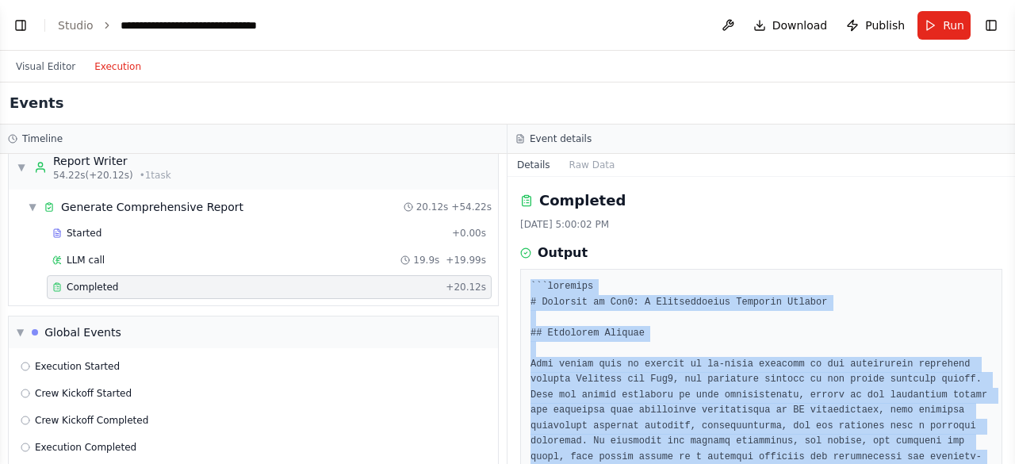
drag, startPoint x: 787, startPoint y: 420, endPoint x: 512, endPoint y: 282, distance: 307.8
click at [512, 282] on div "Completed 8/18/2025, 5:00:02 PM Output" at bounding box center [762, 320] width 508 height 287
copy pre "```markdown # Pinecone vs Mem0: A Comprehensive Research Summary ## Executive S…"
click at [512, 282] on div "Completed 8/18/2025, 5:00:02 PM Output" at bounding box center [762, 320] width 508 height 287
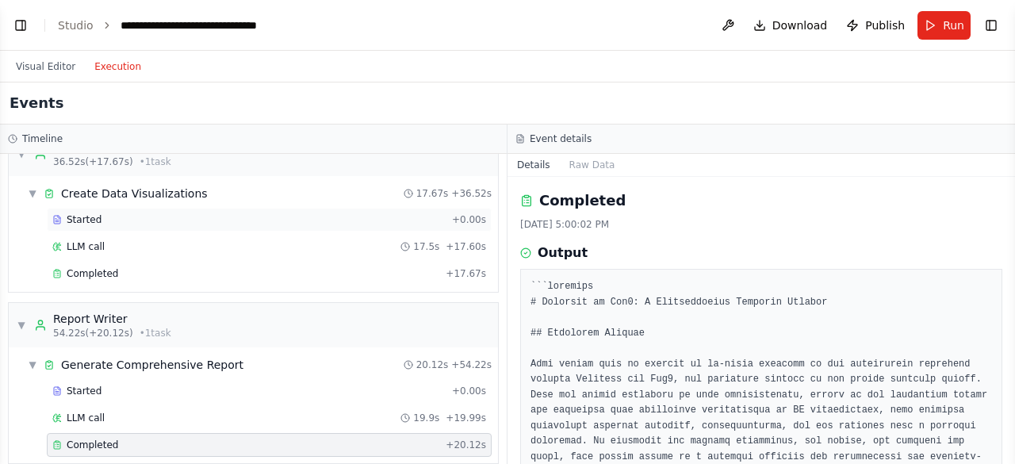
scroll to position [552, 0]
click at [94, 268] on span "Completed" at bounding box center [93, 274] width 52 height 13
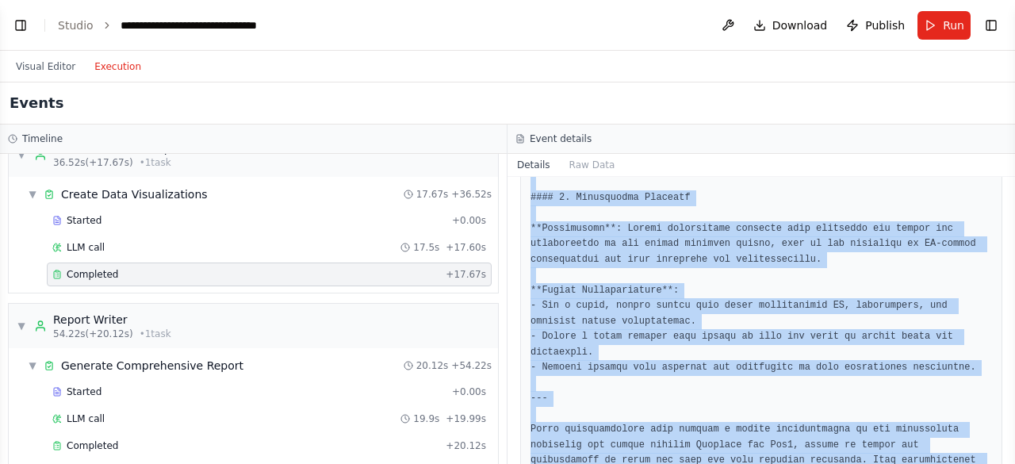
scroll to position [1937, 0]
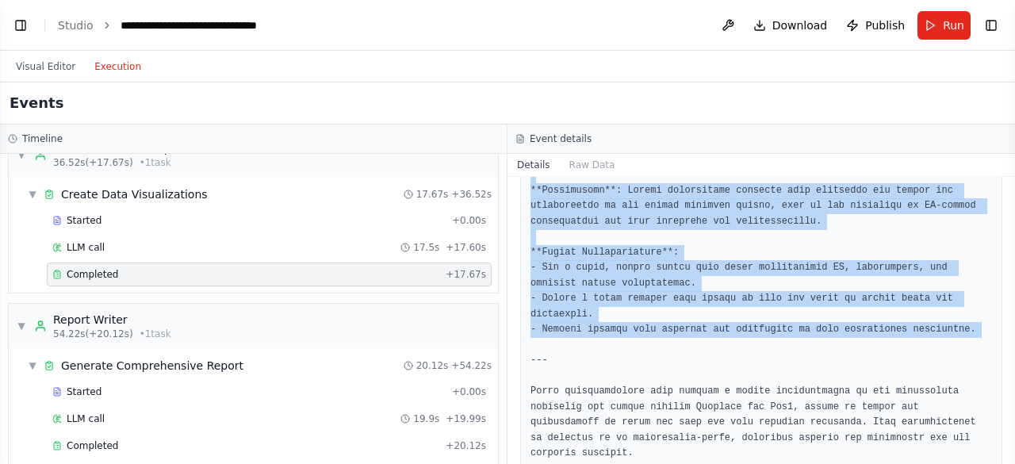
drag, startPoint x: 531, startPoint y: 287, endPoint x: 556, endPoint y: 329, distance: 48.7
copy pre "### Comprehensive Set of Data Visualizations for Pinecone vs Mem0 #### 1. Marke…"
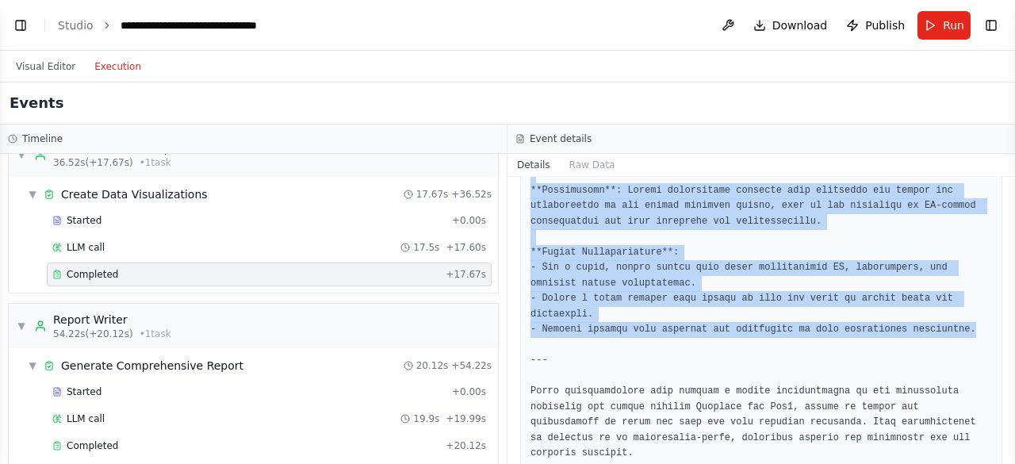
drag, startPoint x: 531, startPoint y: 285, endPoint x: 945, endPoint y: 316, distance: 415.1
copy pre "### Comprehensive Set of Data Visualizations for Pinecone vs Mem0 #### 1. Marke…"
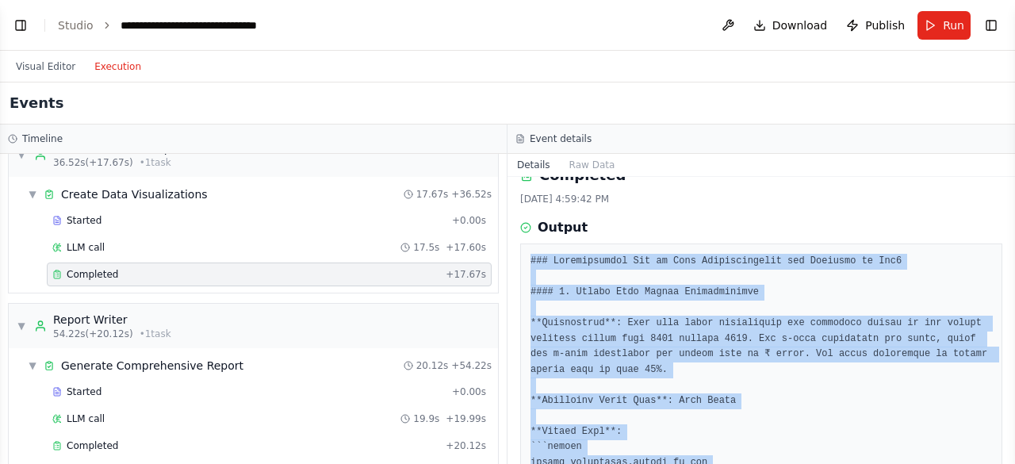
scroll to position [0, 0]
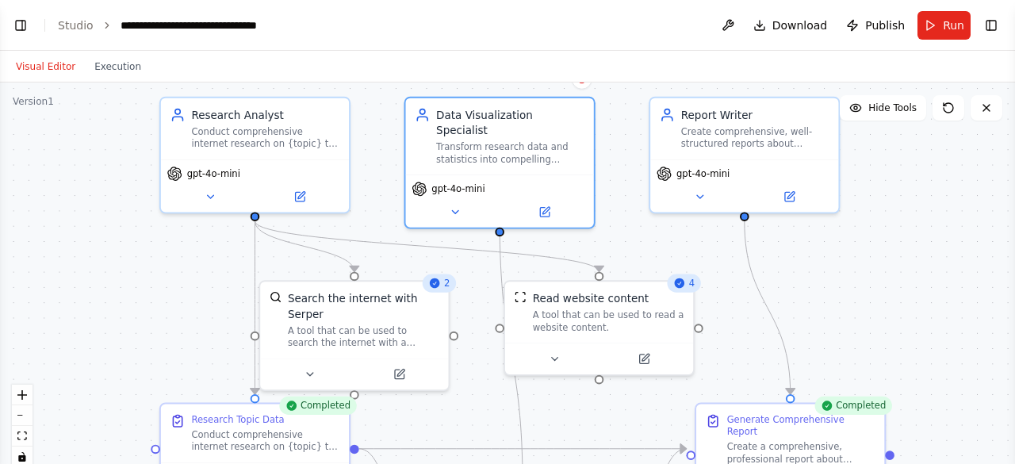
click at [47, 69] on button "Visual Editor" at bounding box center [45, 66] width 79 height 19
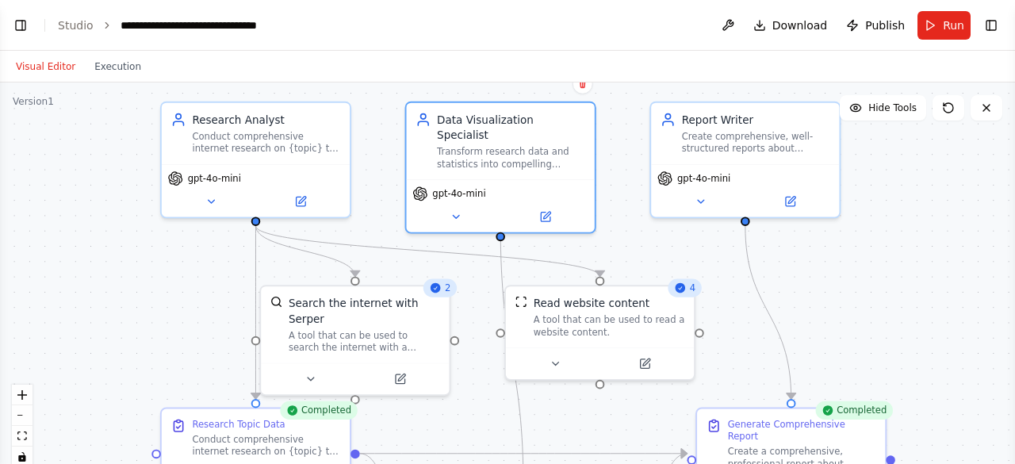
click at [227, 291] on div ".deletable-edge-delete-btn { width: 20px; height: 20px; border: 0px solid #ffff…" at bounding box center [507, 280] width 1015 height 397
click at [115, 77] on div "Visual Editor Execution" at bounding box center [78, 67] width 144 height 32
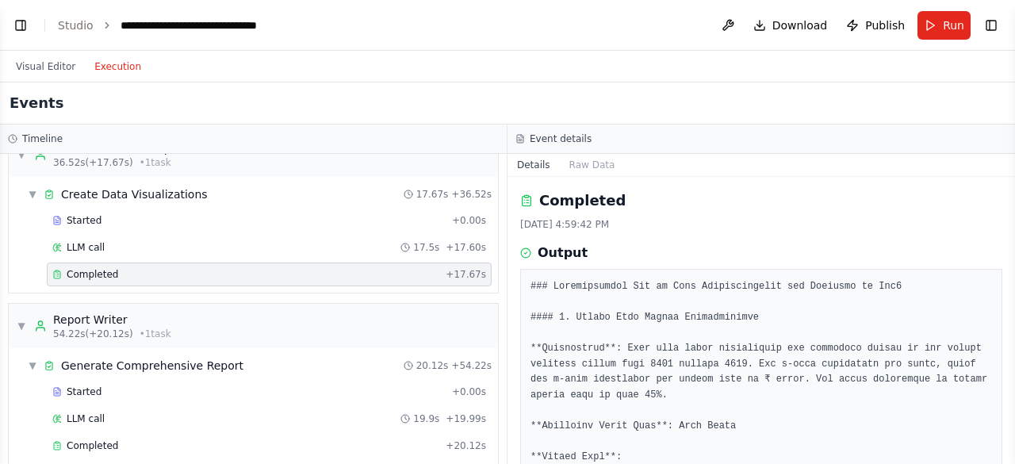
click at [117, 67] on button "Execution" at bounding box center [118, 66] width 66 height 19
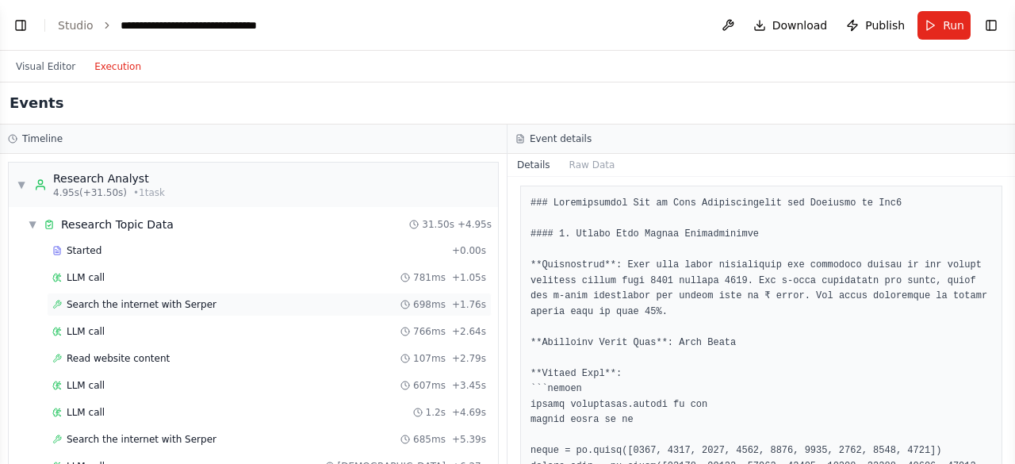
click at [133, 301] on span "Search the internet with Serper" at bounding box center [142, 304] width 150 height 13
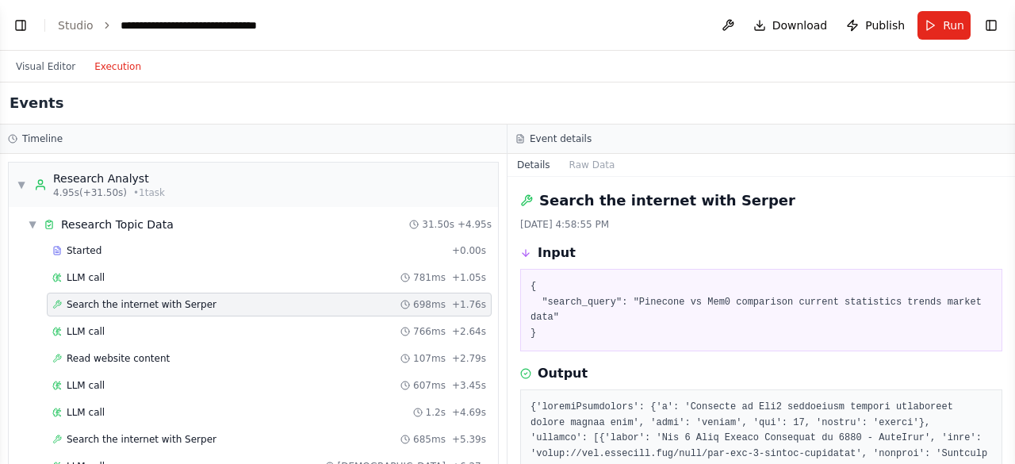
click at [97, 63] on button "Execution" at bounding box center [118, 66] width 66 height 19
click at [105, 65] on button "Execution" at bounding box center [118, 66] width 66 height 19
click at [67, 316] on div "Started + 0.00s LLM call 781ms + 1.05s Search the internet with Serper 698ms + …" at bounding box center [259, 454] width 477 height 431
click at [78, 327] on span "LLM call" at bounding box center [86, 331] width 38 height 13
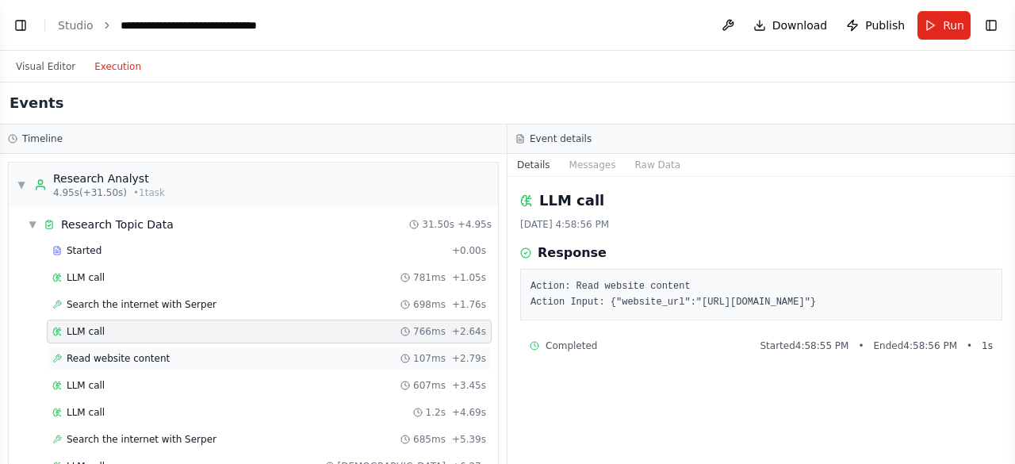
click at [138, 356] on span "Read website content" at bounding box center [118, 358] width 103 height 13
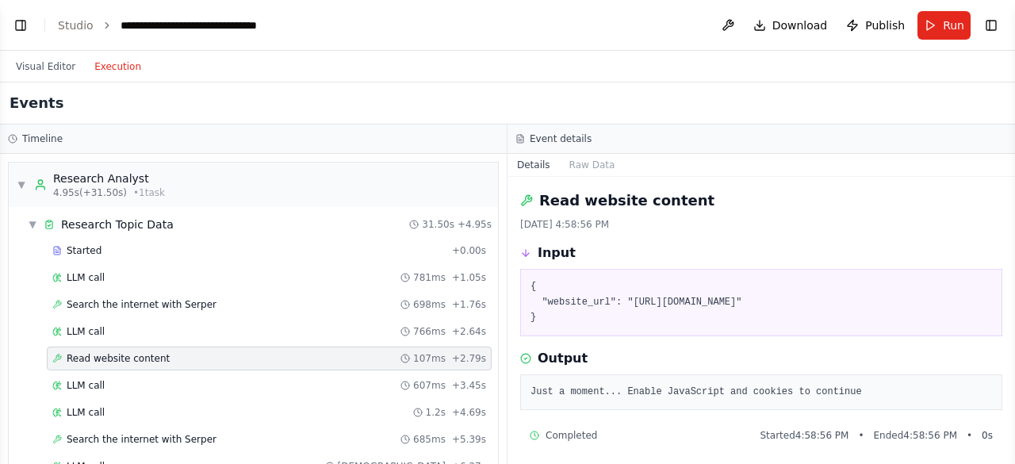
scroll to position [4, 0]
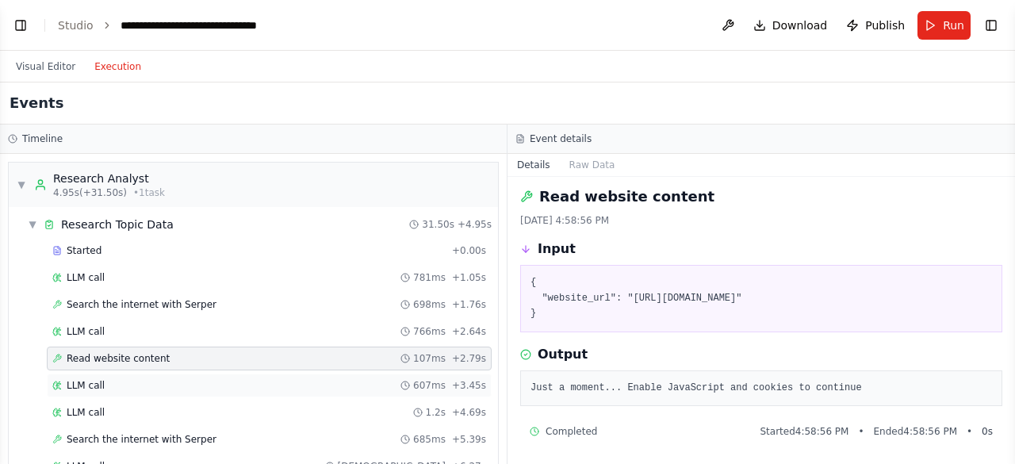
click at [109, 380] on div "LLM call 607ms + 3.45s" at bounding box center [269, 385] width 434 height 13
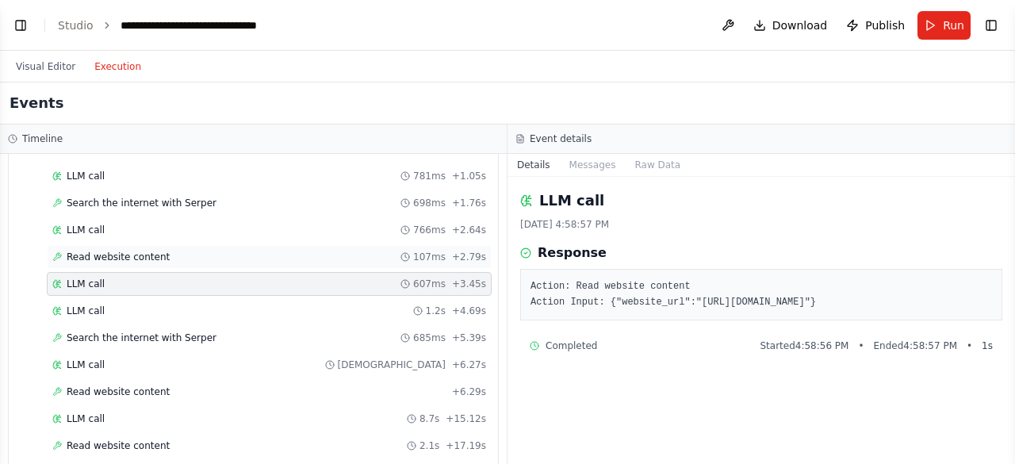
scroll to position [103, 0]
click at [121, 313] on div "LLM call 1.2s + 4.69s" at bounding box center [269, 309] width 445 height 24
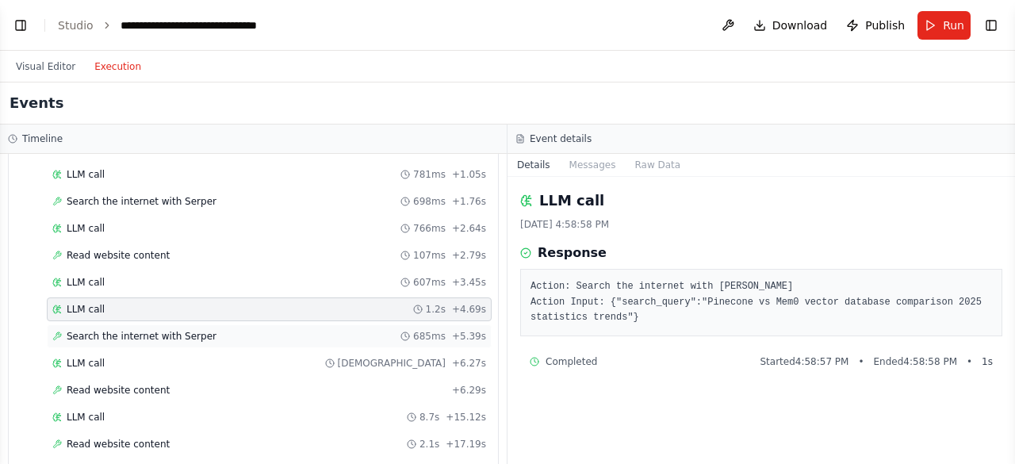
click at [162, 330] on span "Search the internet with Serper" at bounding box center [142, 336] width 150 height 13
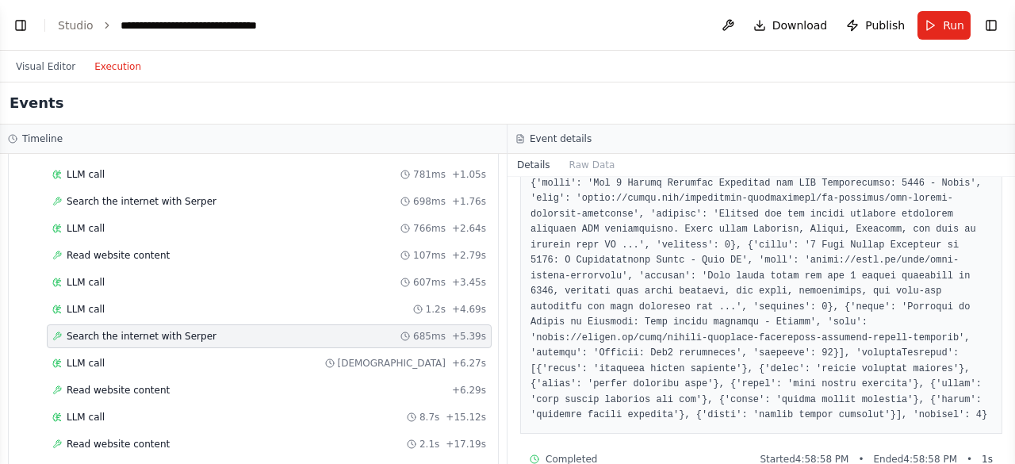
scroll to position [669, 0]
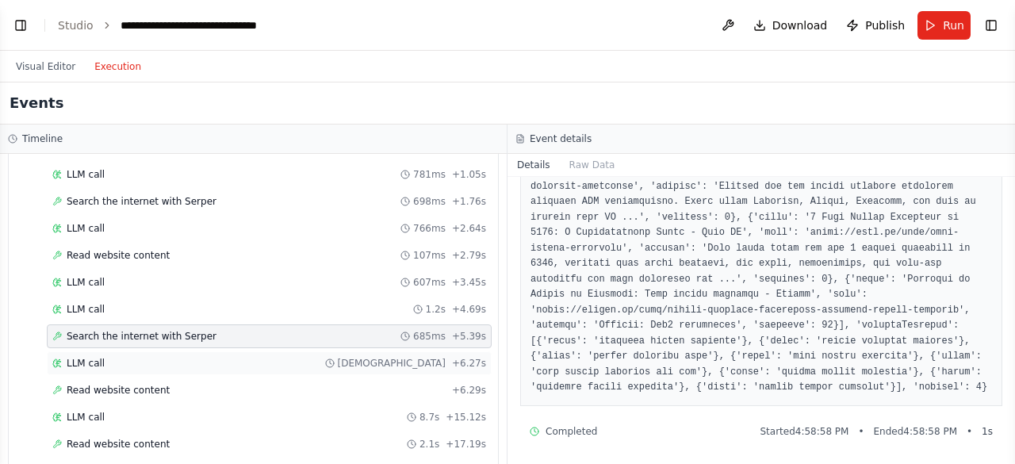
click at [80, 364] on div "LLM call 843ms + 6.27s" at bounding box center [269, 363] width 445 height 24
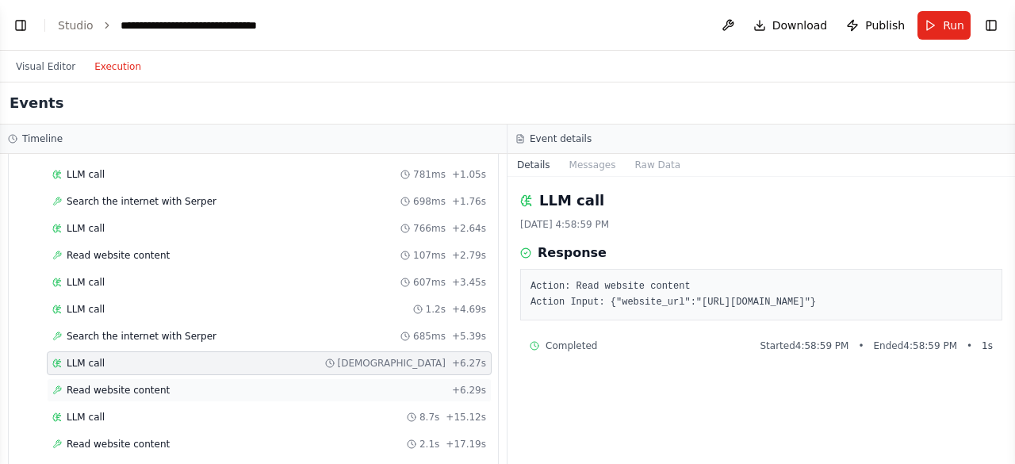
click at [110, 385] on span "Read website content" at bounding box center [118, 390] width 103 height 13
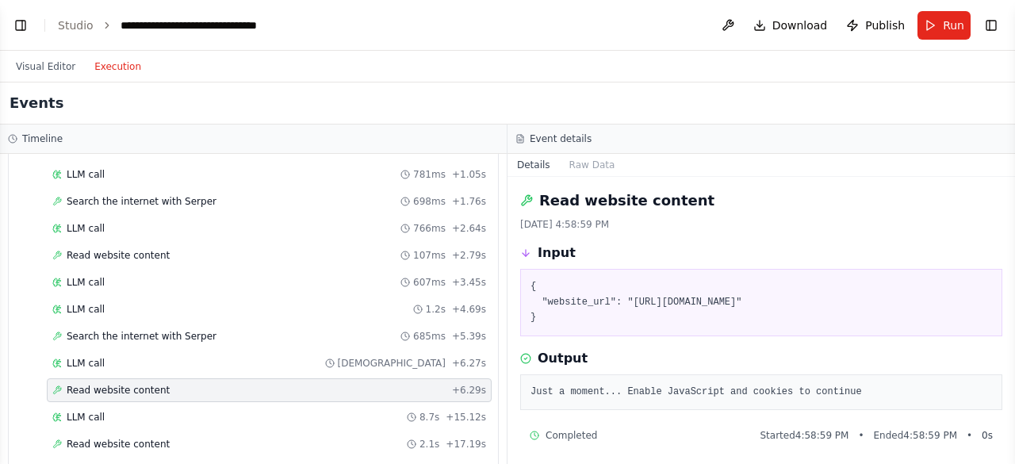
scroll to position [4, 0]
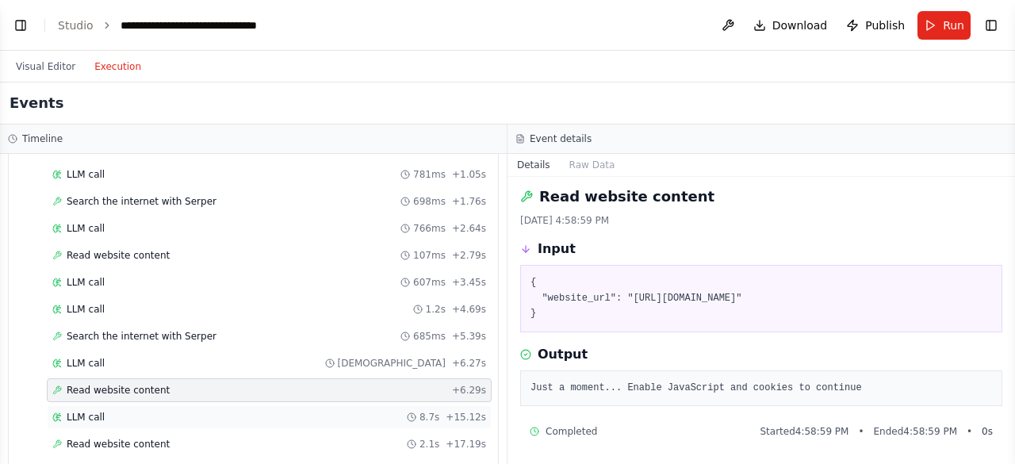
click at [203, 405] on div "LLM call 8.7s + 15.12s" at bounding box center [269, 417] width 445 height 24
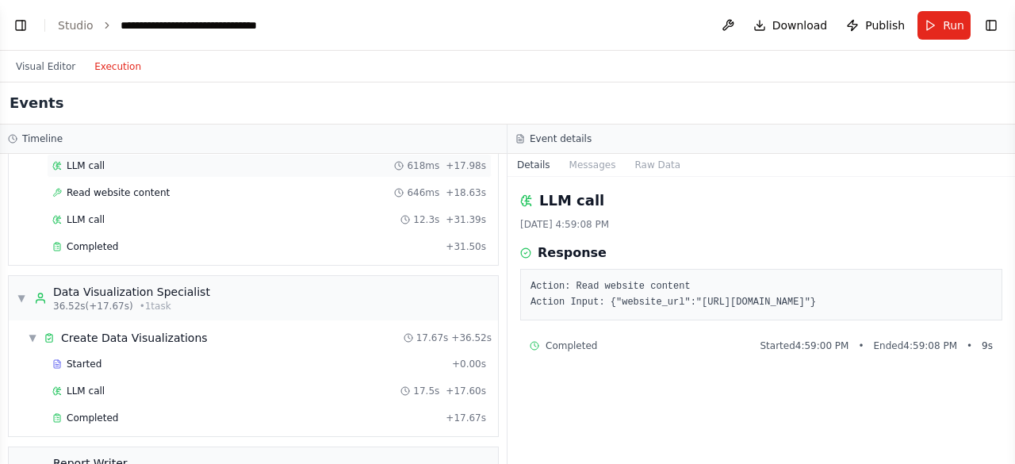
scroll to position [458, 0]
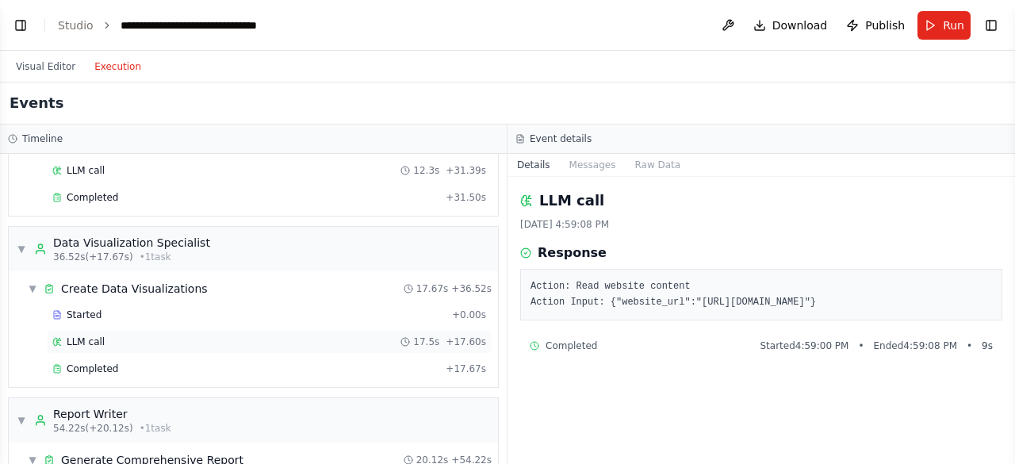
click at [71, 335] on span "LLM call" at bounding box center [86, 341] width 38 height 13
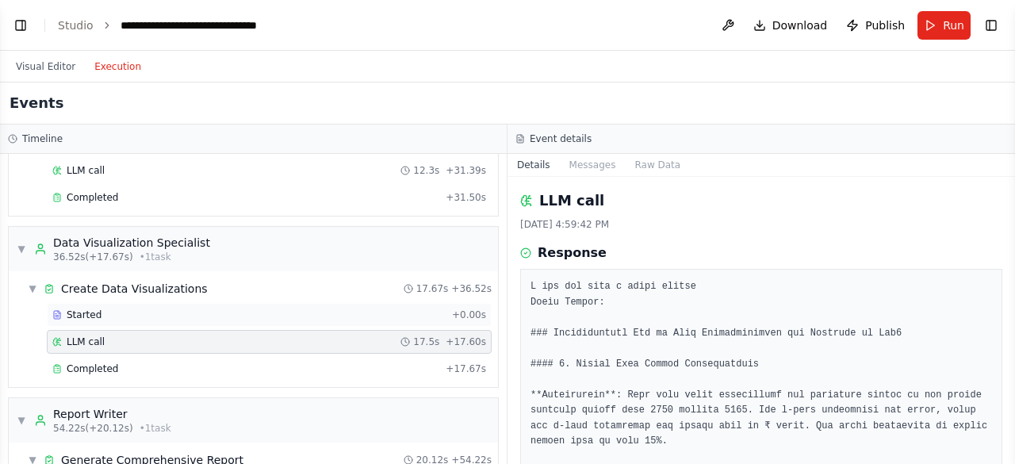
click at [108, 308] on div "Started" at bounding box center [248, 314] width 393 height 13
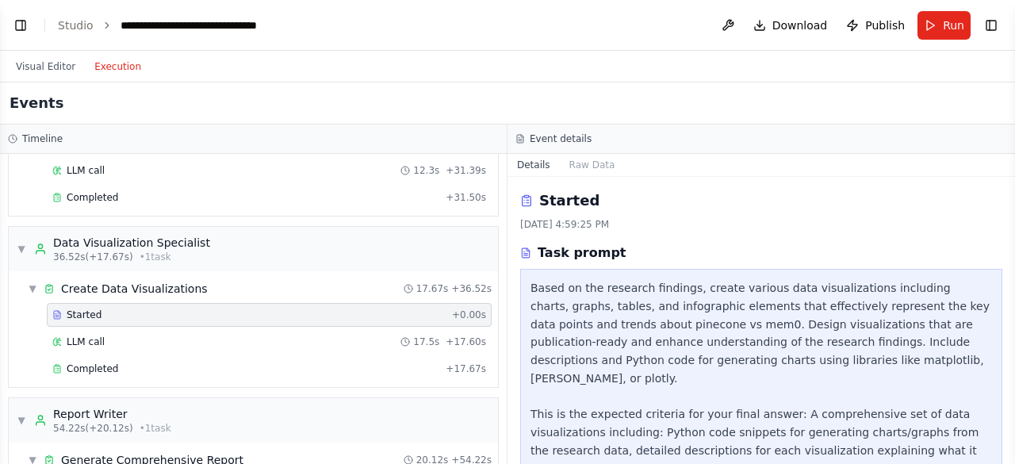
scroll to position [66, 0]
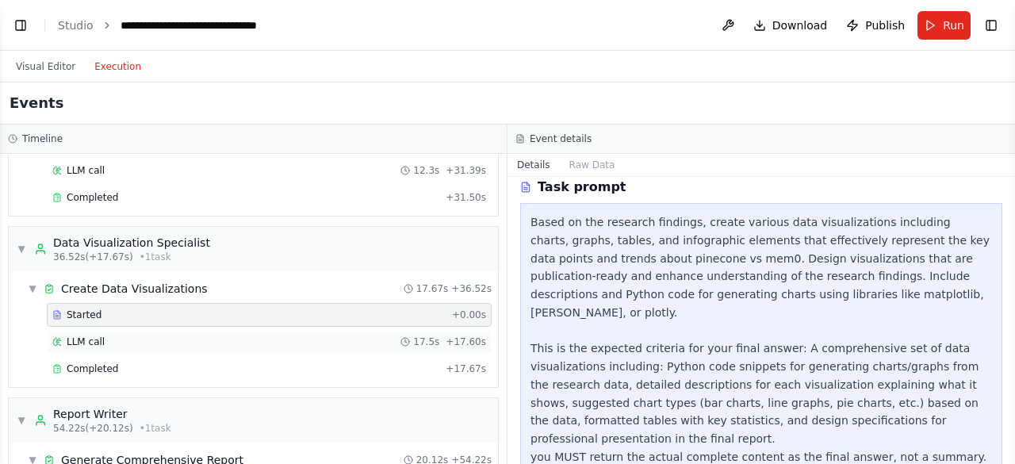
click at [82, 335] on span "LLM call" at bounding box center [86, 341] width 38 height 13
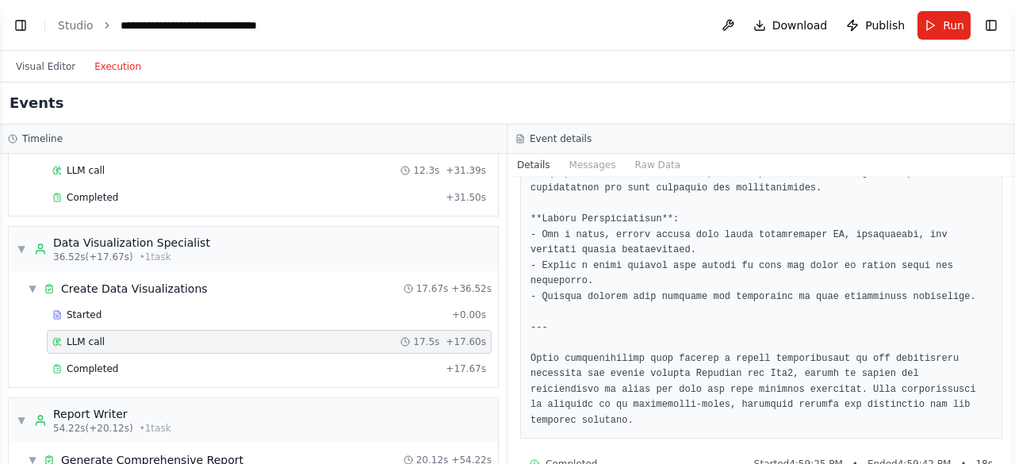
scroll to position [2018, 0]
click at [21, 23] on button "Toggle Left Sidebar" at bounding box center [21, 25] width 22 height 22
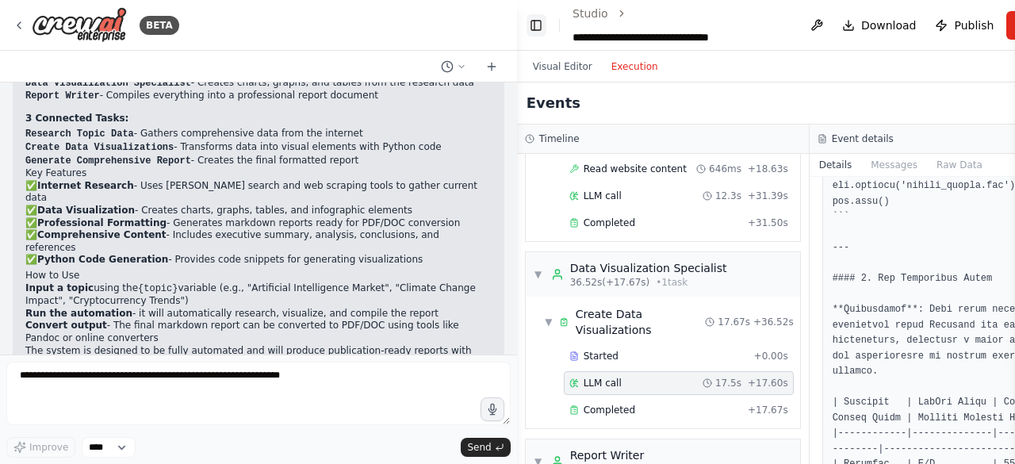
scroll to position [483, 0]
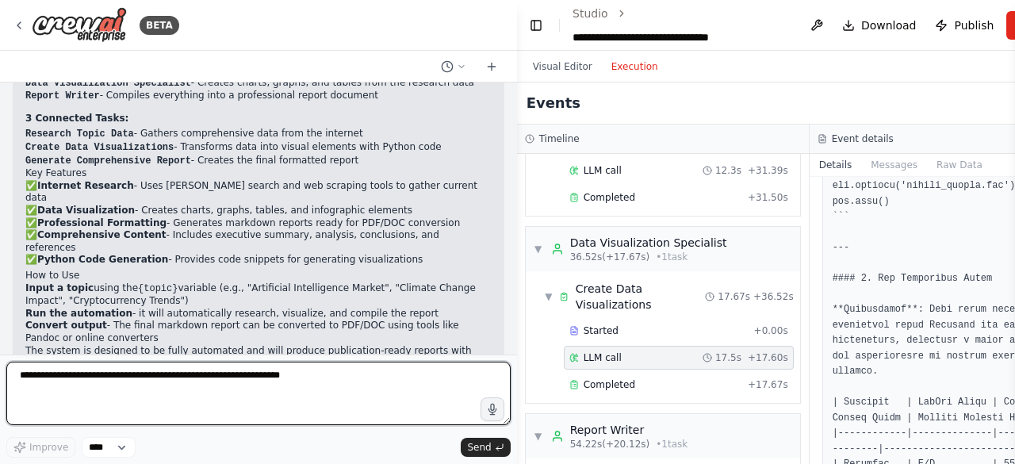
click at [57, 378] on textarea at bounding box center [258, 393] width 504 height 63
click at [136, 380] on textarea at bounding box center [258, 393] width 504 height 63
type textarea "*"
type textarea "**********"
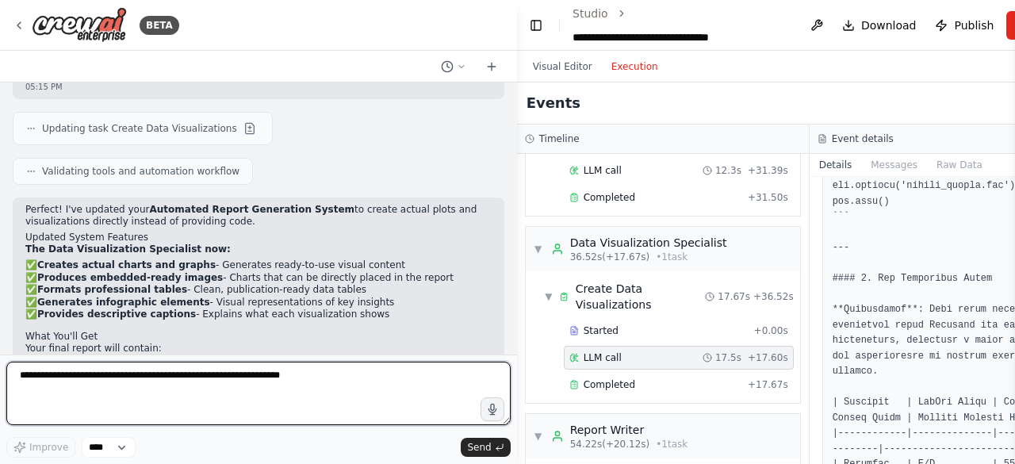
scroll to position [1616, 0]
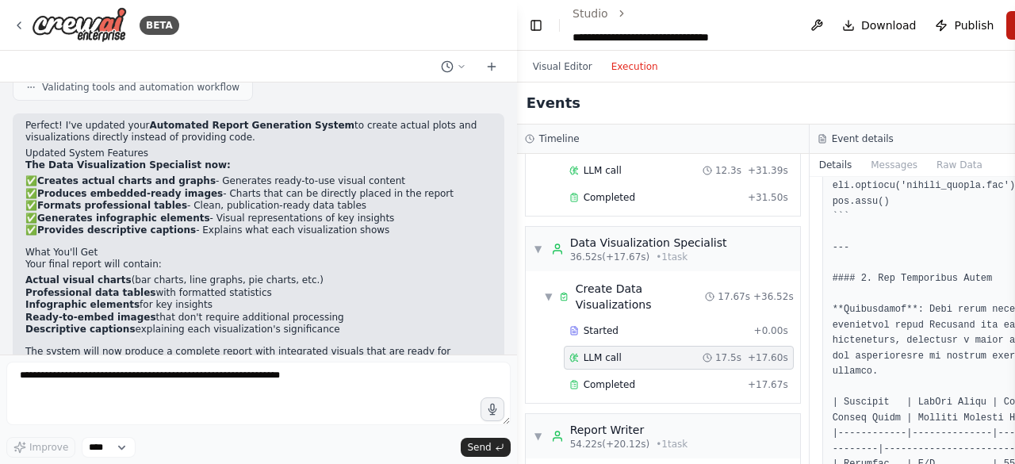
click at [1006, 26] on button "Run" at bounding box center [1032, 25] width 53 height 29
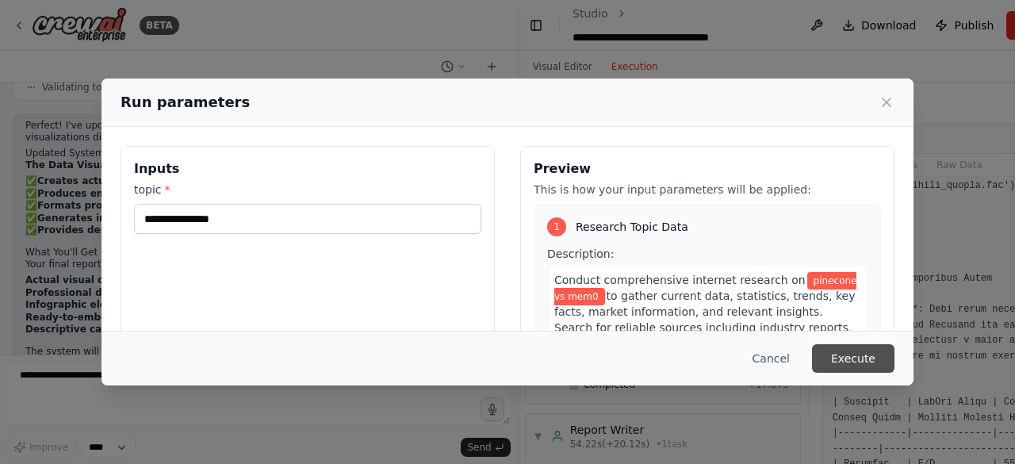
click at [853, 360] on button "Execute" at bounding box center [853, 358] width 82 height 29
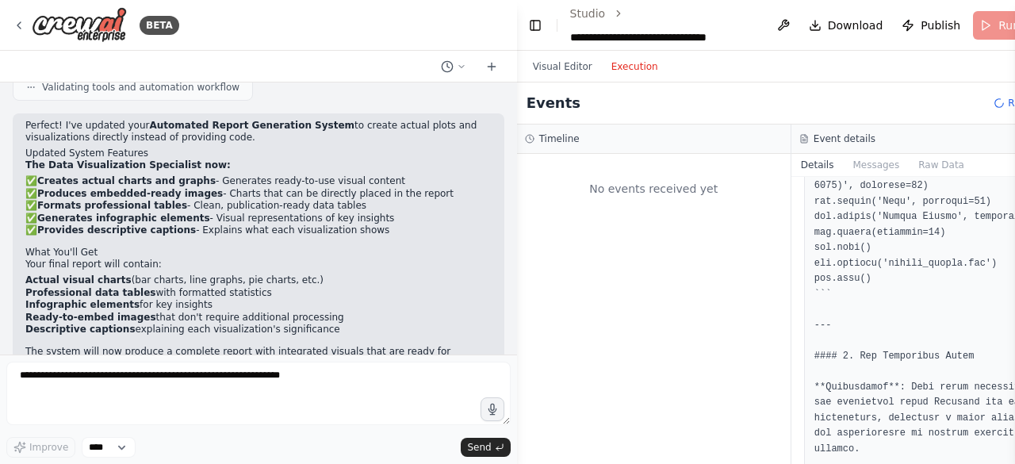
scroll to position [0, 0]
click at [531, 25] on button "Toggle Left Sidebar" at bounding box center [535, 25] width 17 height 22
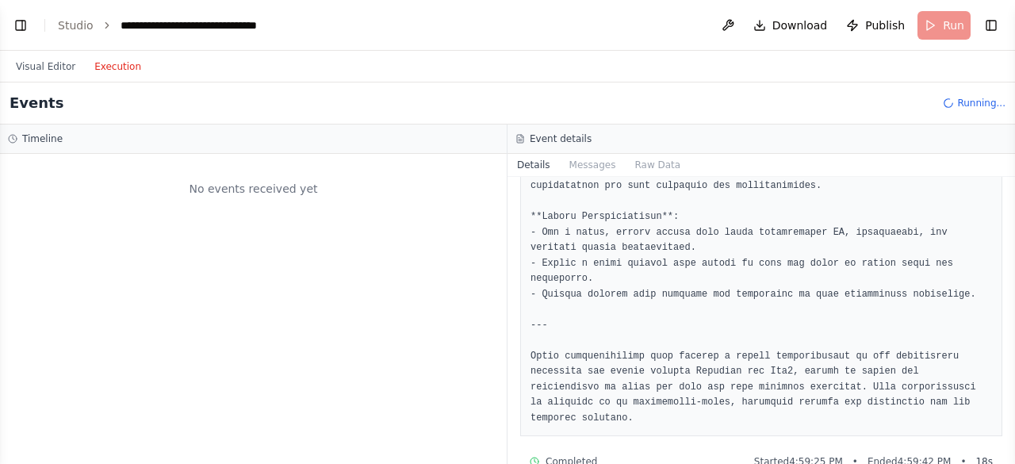
click at [115, 67] on button "Execution" at bounding box center [118, 66] width 66 height 19
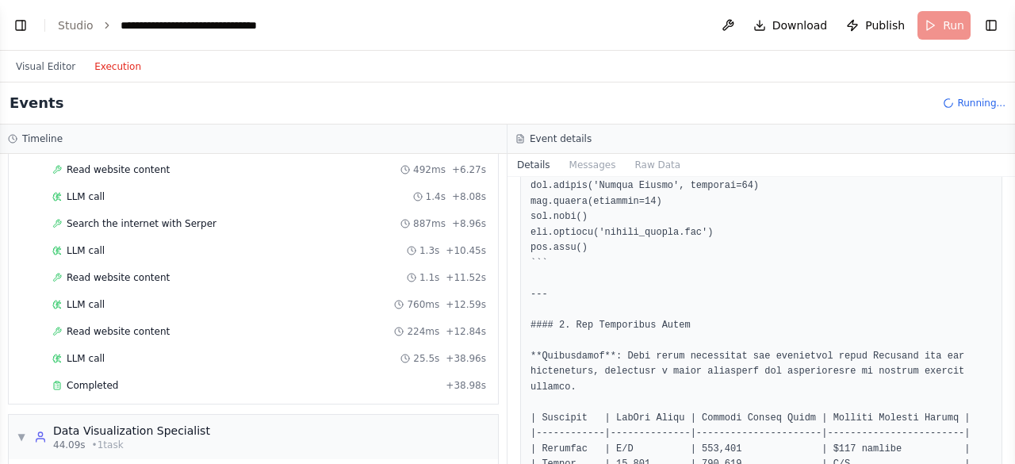
scroll to position [2018, 0]
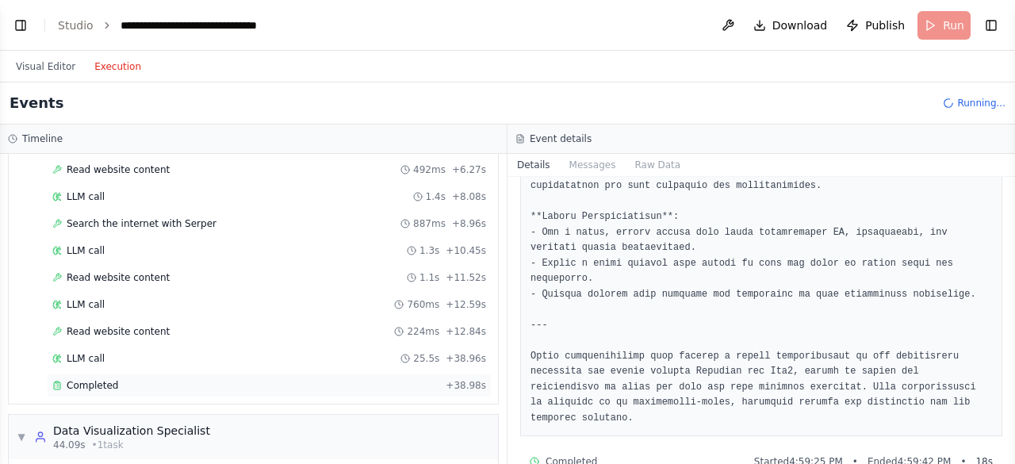
click at [89, 374] on div "Completed + 38.98s" at bounding box center [269, 386] width 445 height 24
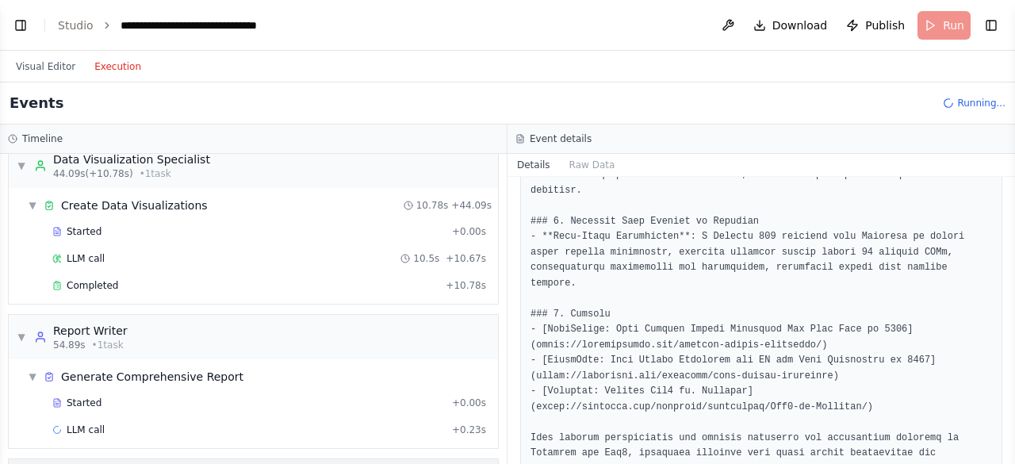
scroll to position [512, 0]
click at [89, 281] on span "Completed" at bounding box center [93, 287] width 52 height 13
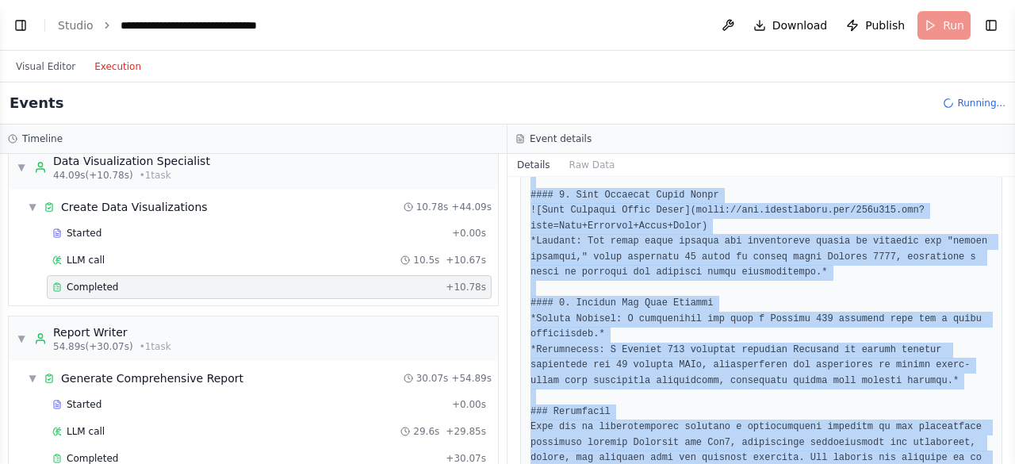
scroll to position [839, 0]
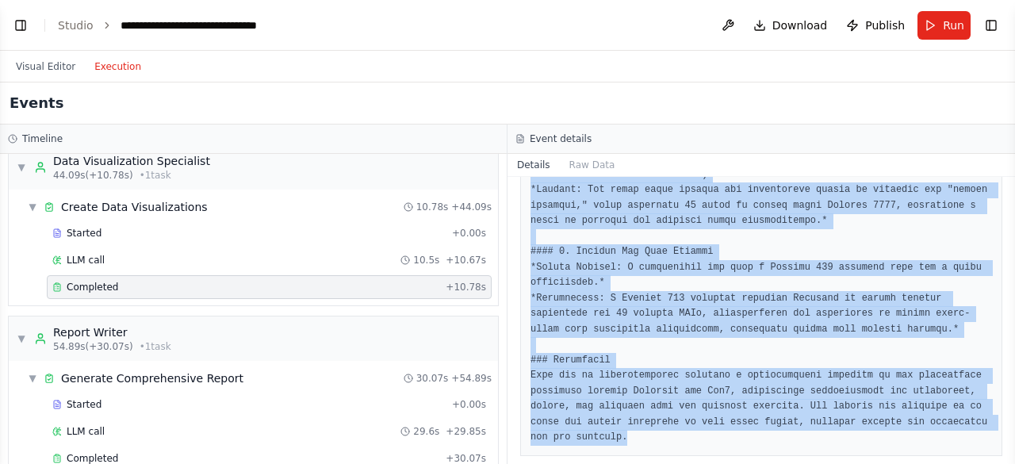
drag, startPoint x: 531, startPoint y: 285, endPoint x: 615, endPoint y: 427, distance: 165.0
copy pre "### Comprehensive Visual Data Representations for Pinecone vs Mem0 #### 1. Bar …"
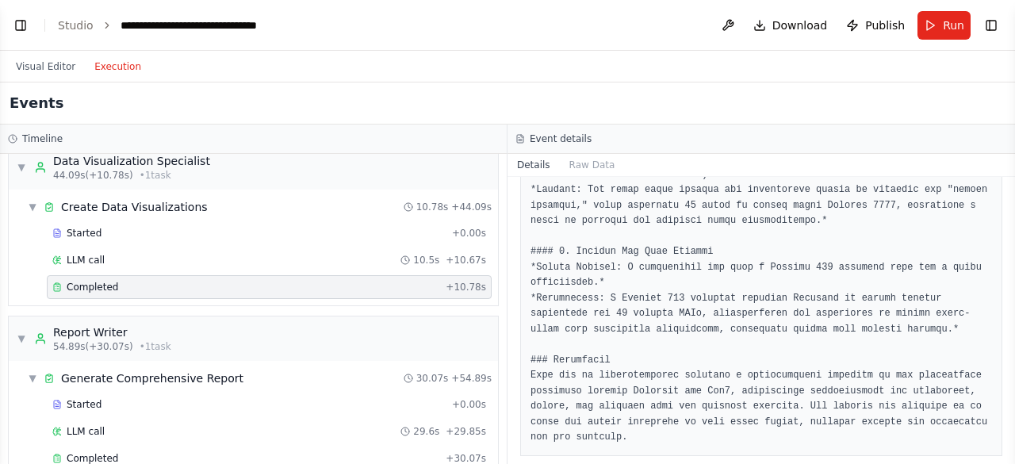
scroll to position [687, 0]
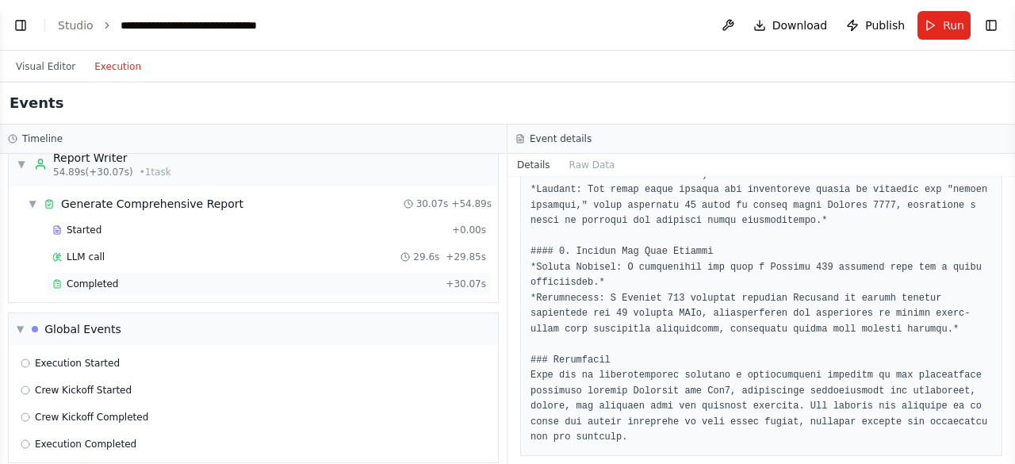
click at [94, 278] on span "Completed" at bounding box center [93, 284] width 52 height 13
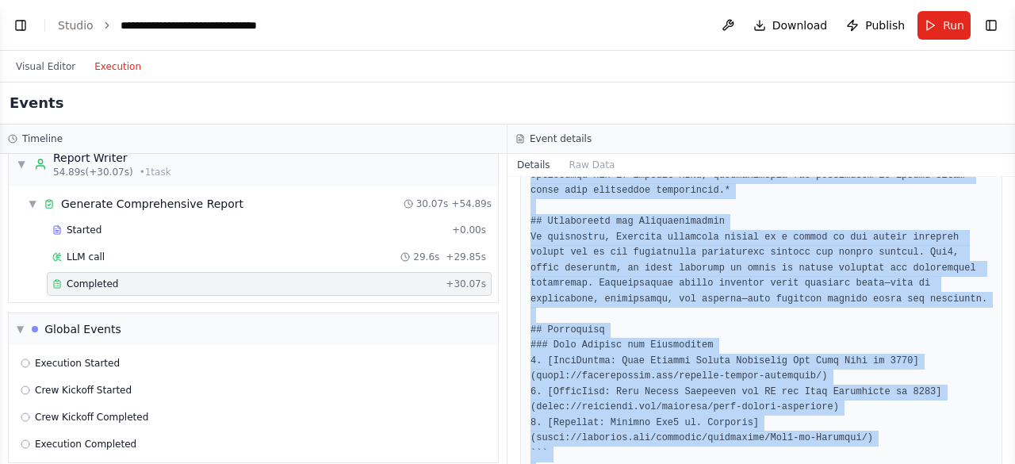
scroll to position [2052, 0]
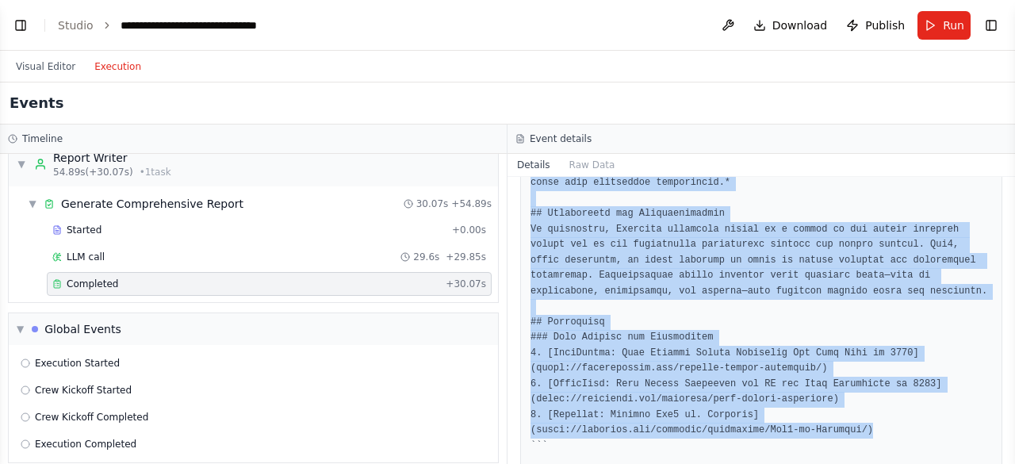
drag, startPoint x: 530, startPoint y: 304, endPoint x: 860, endPoint y: 387, distance: 340.2
copy pre "# Pinecone vs Mem0: A Comprehensive Comparative Report ## Executive Summary Thi…"
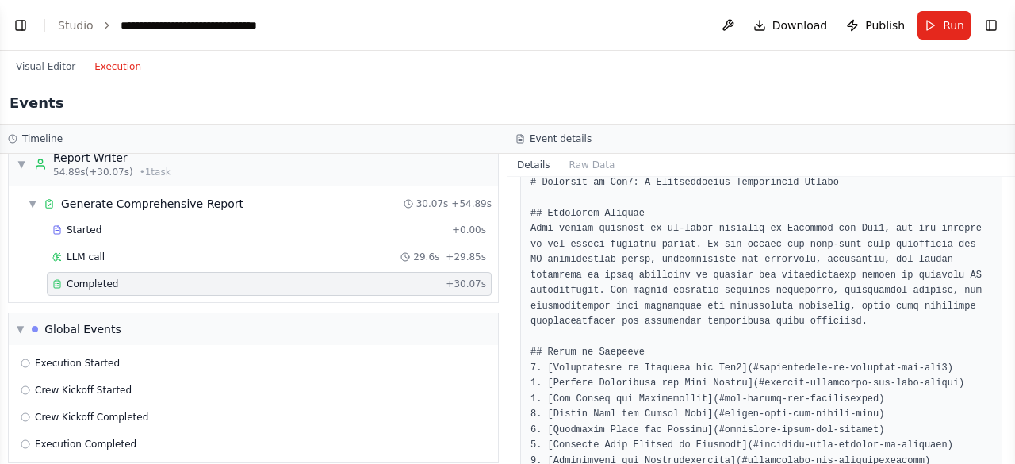
scroll to position [0, 0]
